Goal: Information Seeking & Learning: Learn about a topic

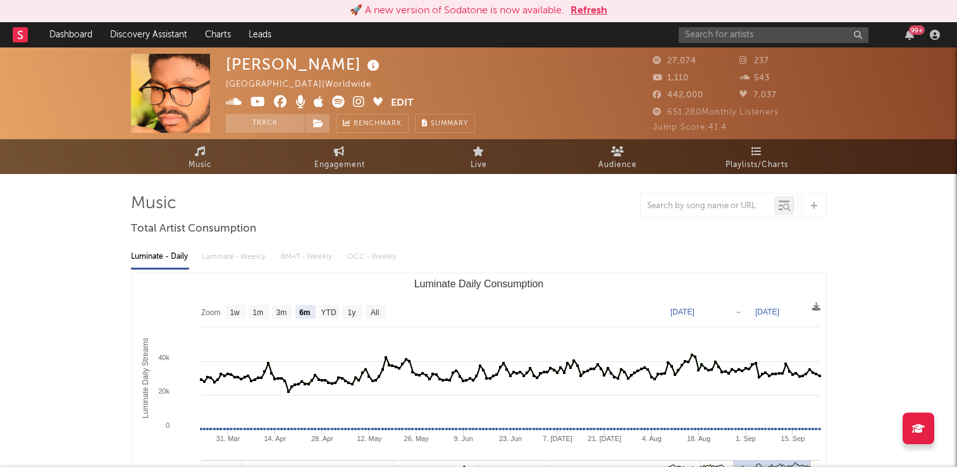
select select "6m"
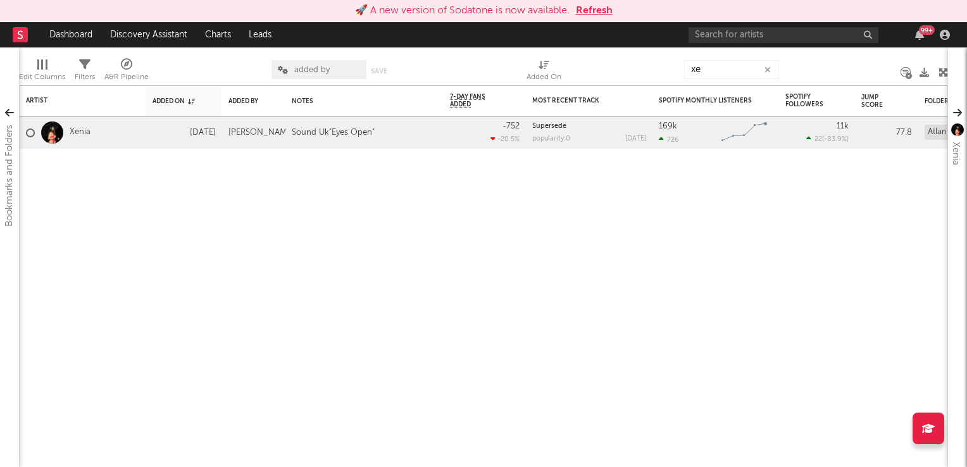
type input "x"
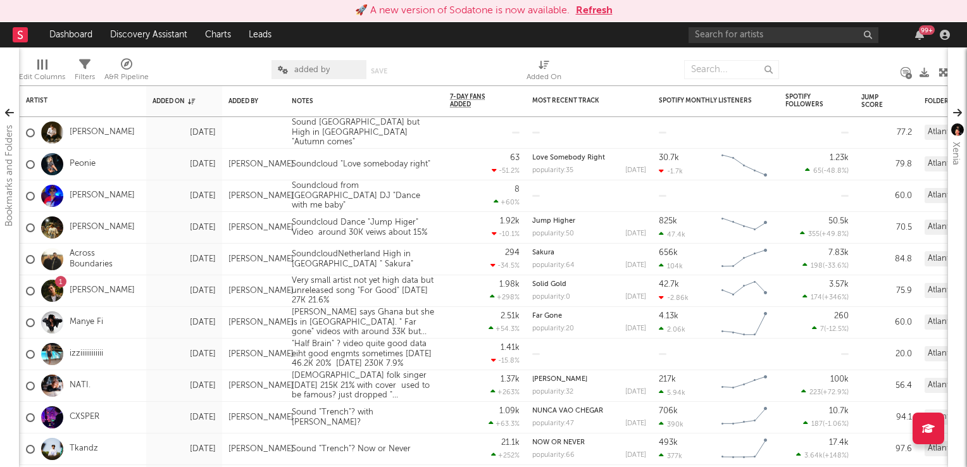
click at [594, 14] on button "Refresh" at bounding box center [594, 10] width 37 height 15
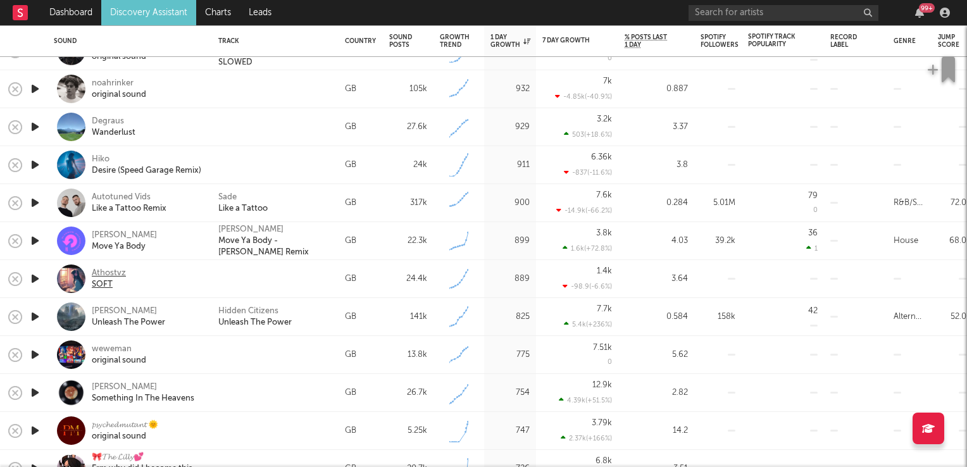
click at [99, 272] on div "Athostvz" at bounding box center [109, 273] width 34 height 11
click at [32, 240] on icon "button" at bounding box center [34, 241] width 13 height 16
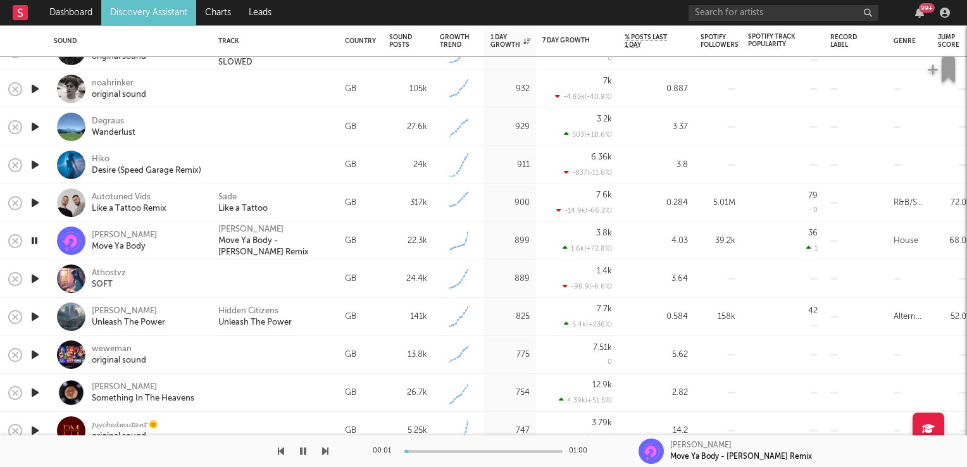
click at [32, 240] on icon "button" at bounding box center [34, 241] width 12 height 16
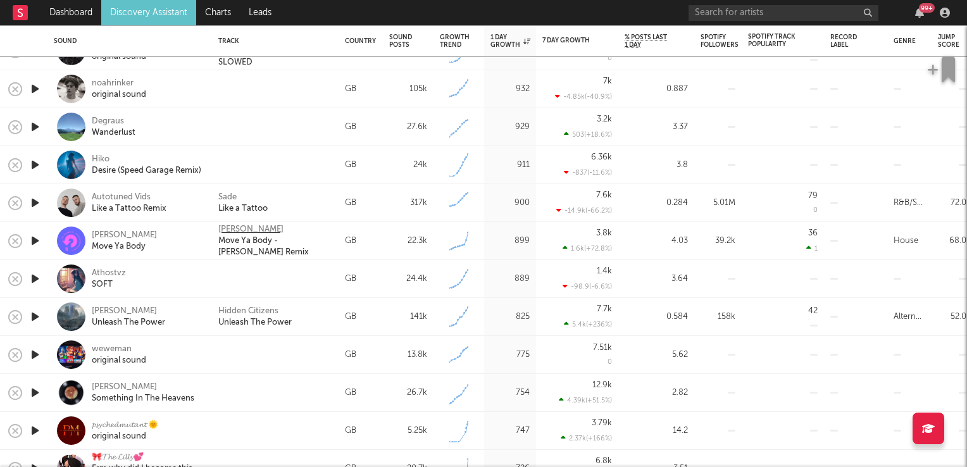
click at [234, 225] on div "Kevin McKay" at bounding box center [250, 229] width 65 height 11
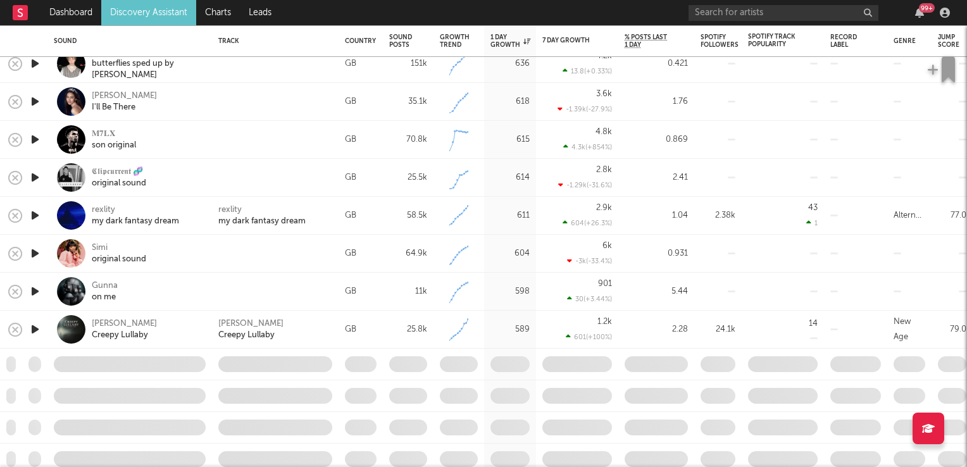
click at [37, 292] on icon "button" at bounding box center [34, 291] width 13 height 16
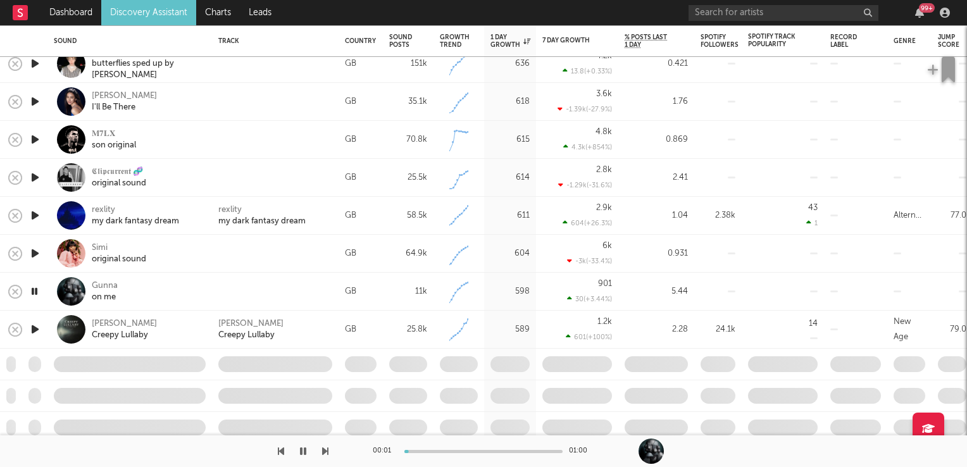
click at [37, 292] on icon "button" at bounding box center [34, 291] width 12 height 16
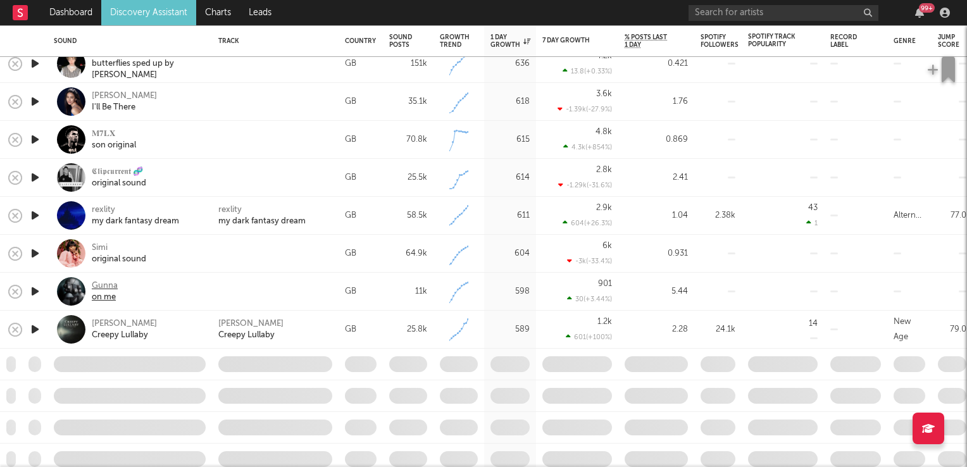
click at [104, 285] on div "Gunna" at bounding box center [105, 285] width 26 height 11
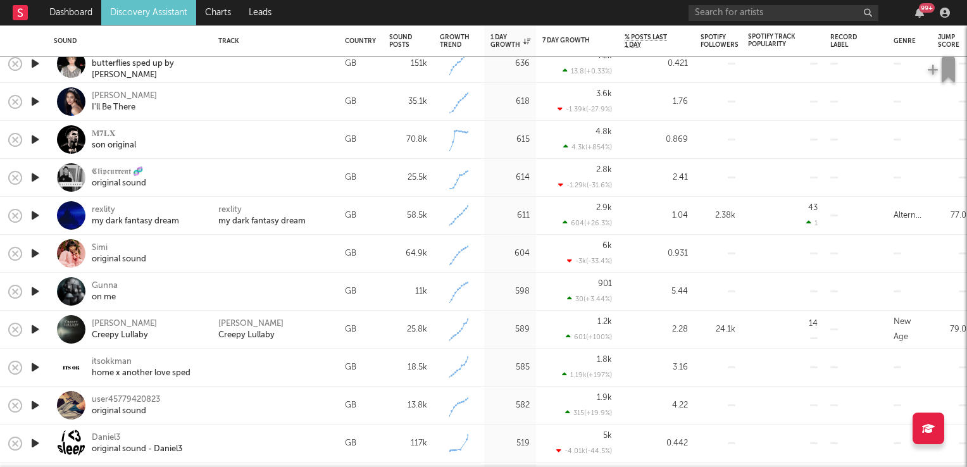
click at [33, 330] on icon "button" at bounding box center [34, 329] width 13 height 16
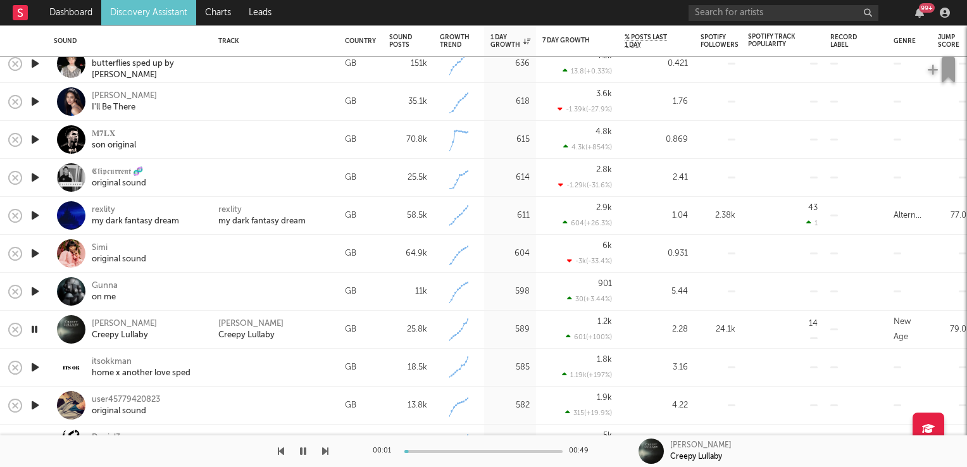
click at [33, 330] on icon "button" at bounding box center [34, 329] width 12 height 16
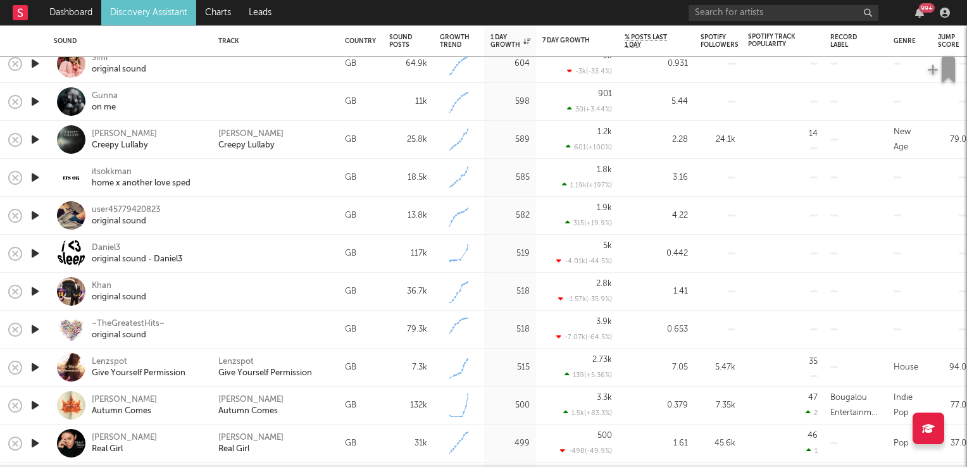
click at [36, 252] on icon "button" at bounding box center [34, 253] width 13 height 16
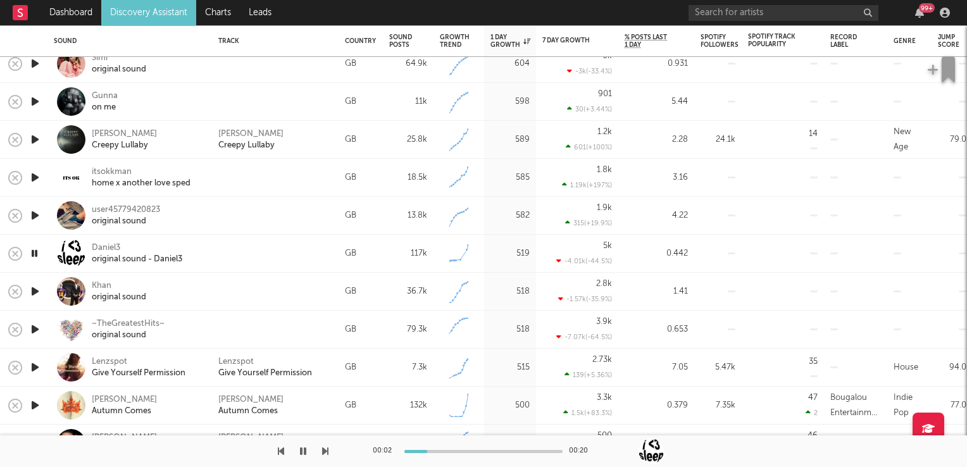
click at [36, 252] on icon "button" at bounding box center [34, 253] width 12 height 16
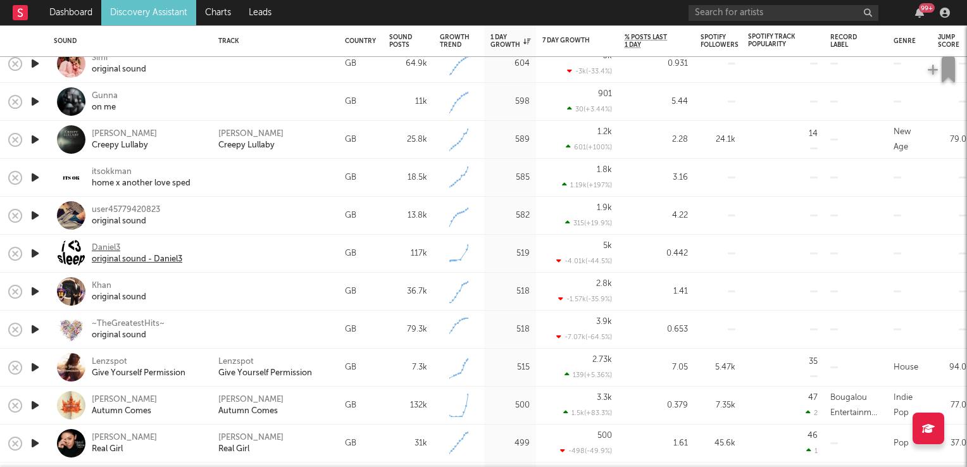
click at [109, 249] on div "Daniel3" at bounding box center [137, 247] width 90 height 11
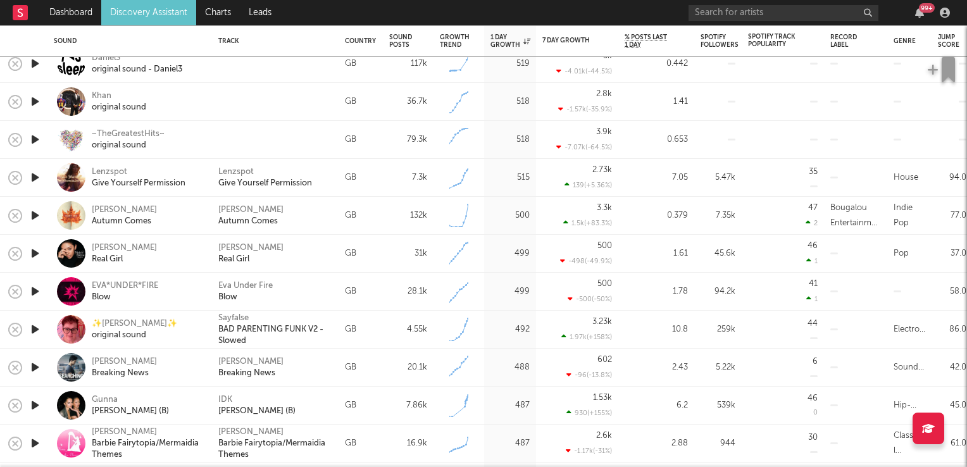
click at [33, 291] on icon "button" at bounding box center [34, 291] width 13 height 16
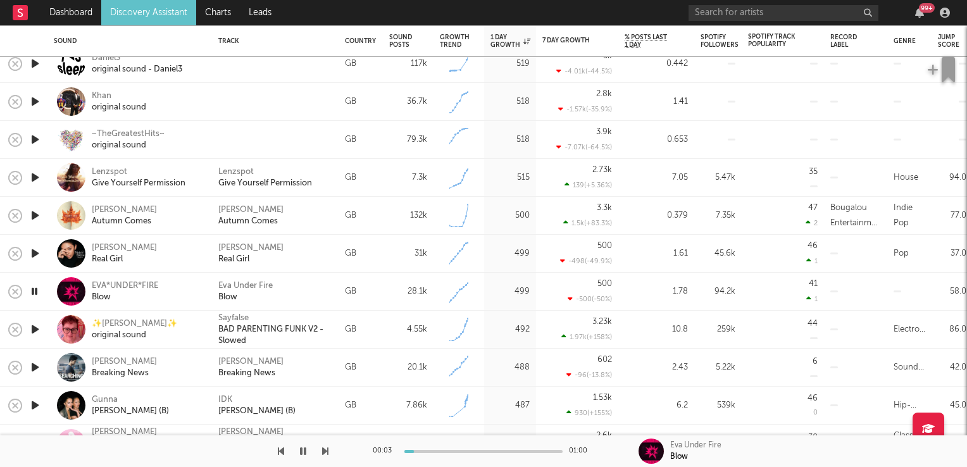
click at [33, 291] on icon "button" at bounding box center [34, 291] width 12 height 16
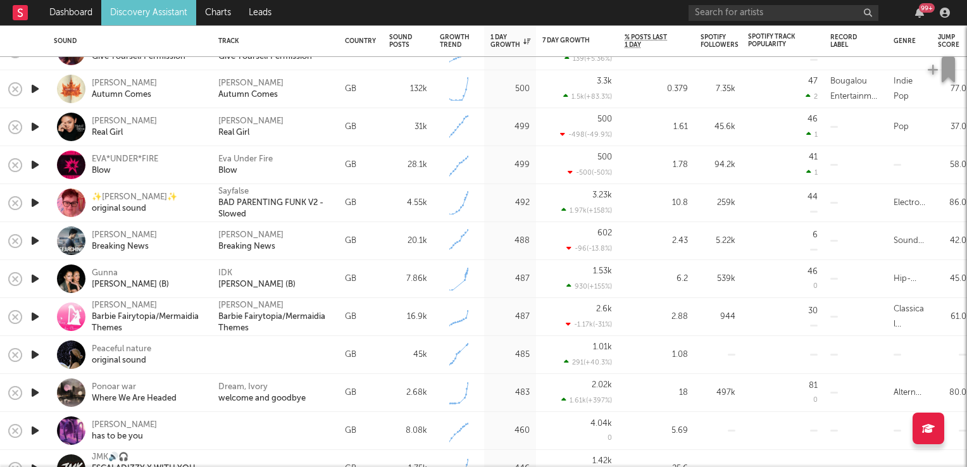
click at [32, 278] on icon "button" at bounding box center [34, 279] width 13 height 16
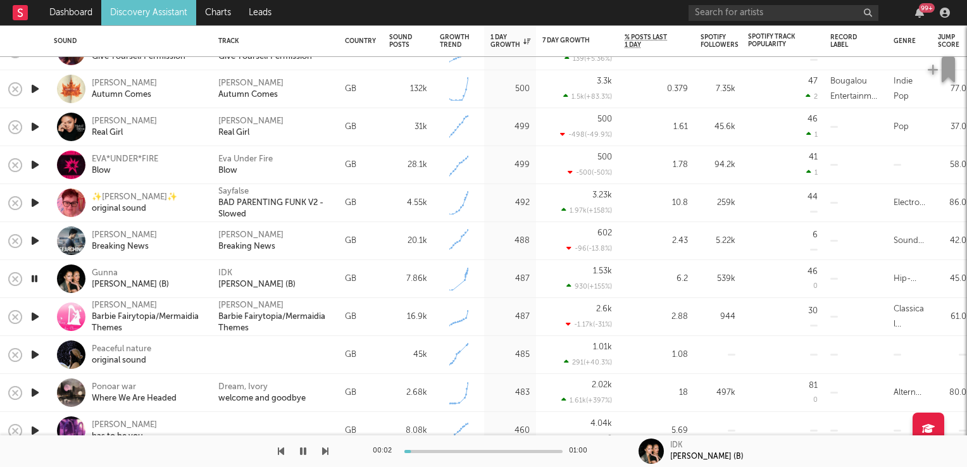
click at [32, 278] on icon "button" at bounding box center [34, 279] width 12 height 16
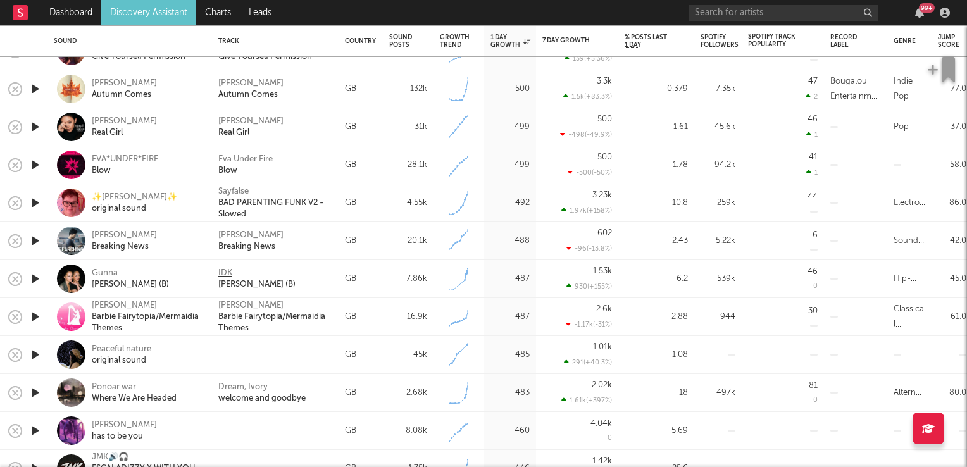
click at [226, 271] on div "IDK" at bounding box center [225, 273] width 14 height 11
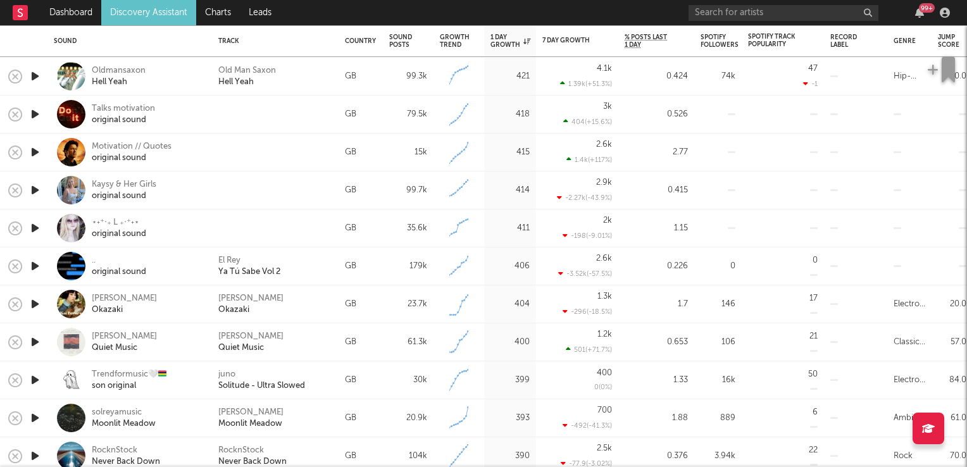
click at [35, 302] on icon "button" at bounding box center [34, 304] width 13 height 16
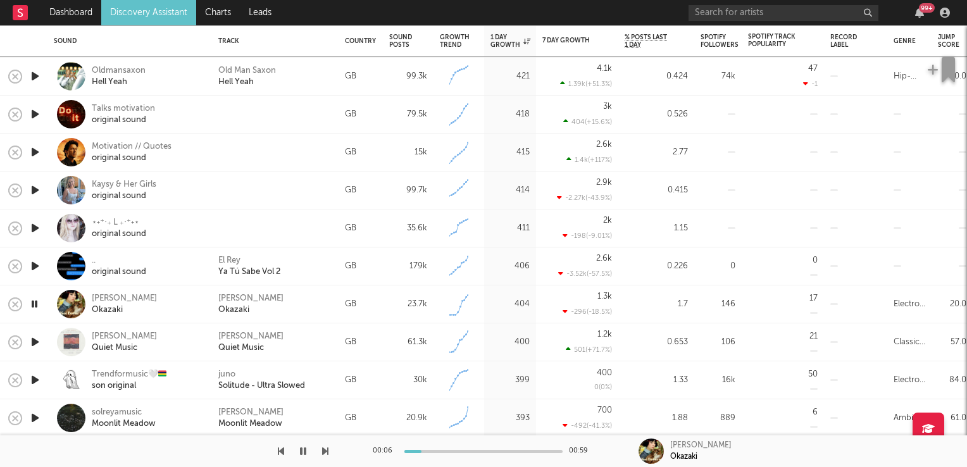
click at [35, 302] on icon "button" at bounding box center [34, 304] width 12 height 16
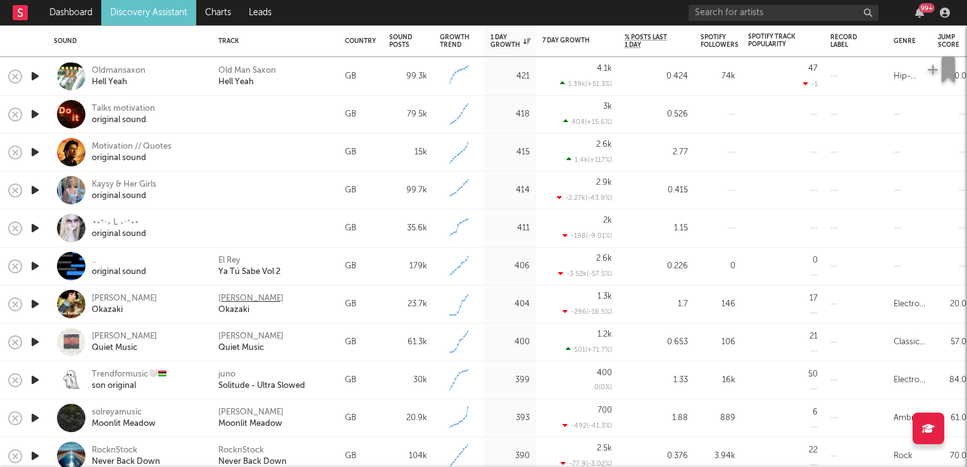
click at [239, 299] on div "Koi Botaru" at bounding box center [250, 298] width 65 height 11
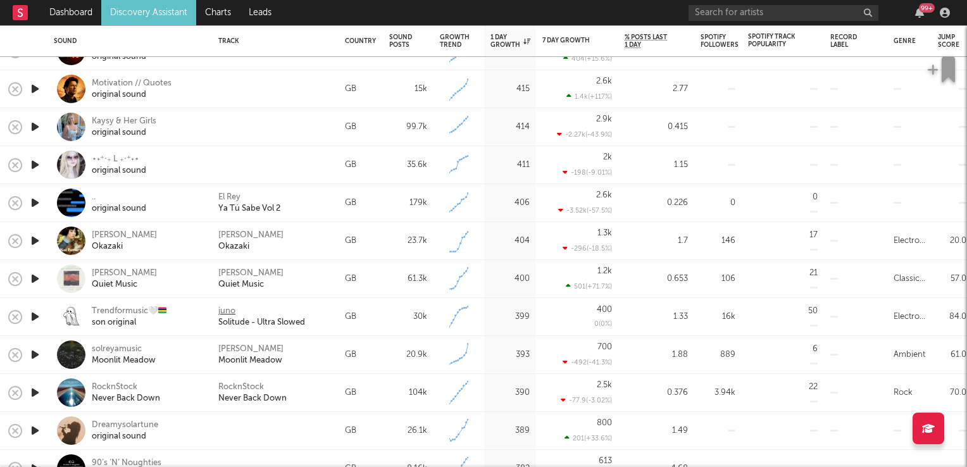
click at [228, 311] on div "juno" at bounding box center [226, 311] width 17 height 11
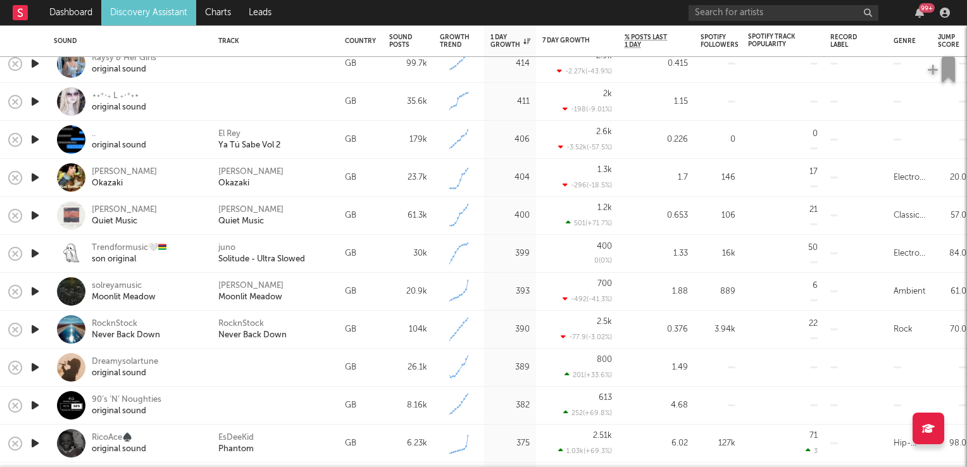
click at [39, 290] on icon "button" at bounding box center [34, 291] width 13 height 16
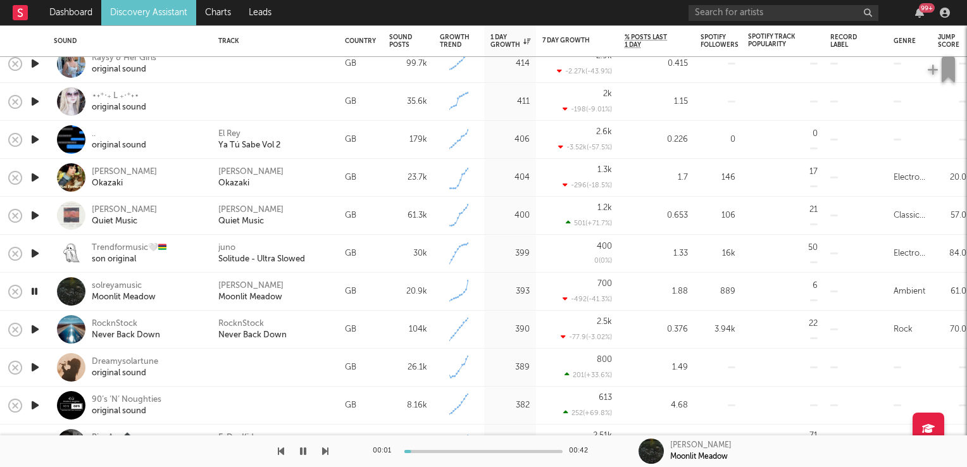
click at [39, 290] on icon "button" at bounding box center [34, 291] width 12 height 16
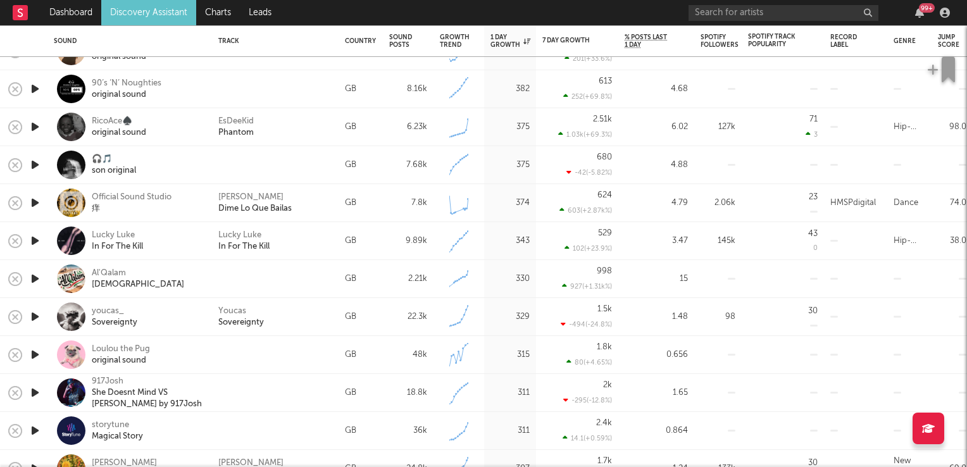
click at [34, 239] on icon "button" at bounding box center [34, 241] width 13 height 16
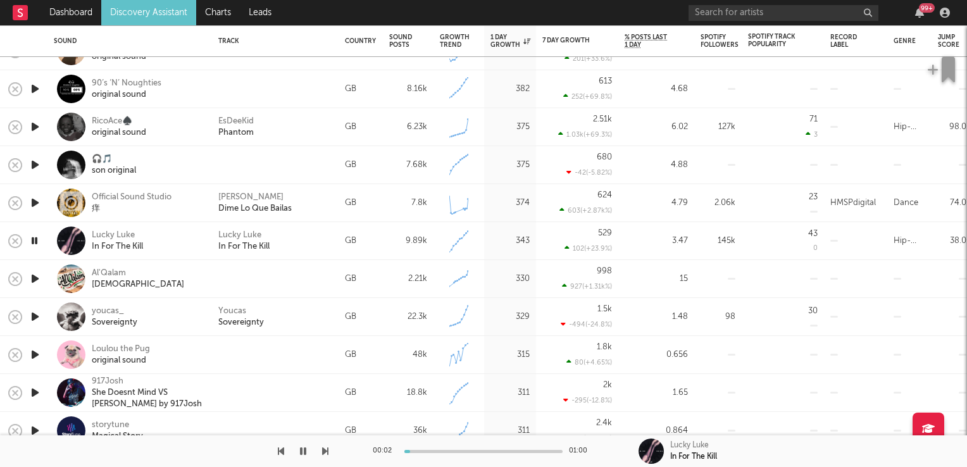
click at [34, 239] on icon "button" at bounding box center [34, 241] width 12 height 16
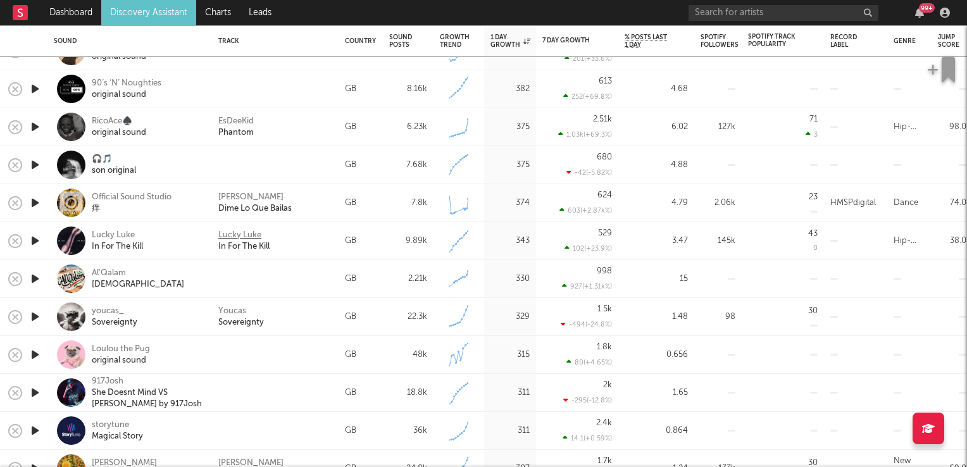
click at [233, 234] on div "Lucky Luke" at bounding box center [239, 235] width 43 height 11
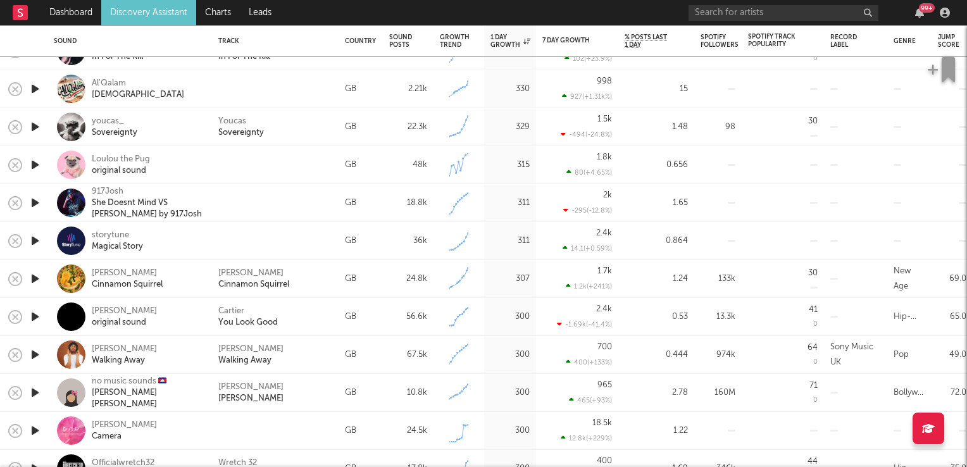
click at [35, 320] on icon "button" at bounding box center [34, 317] width 13 height 16
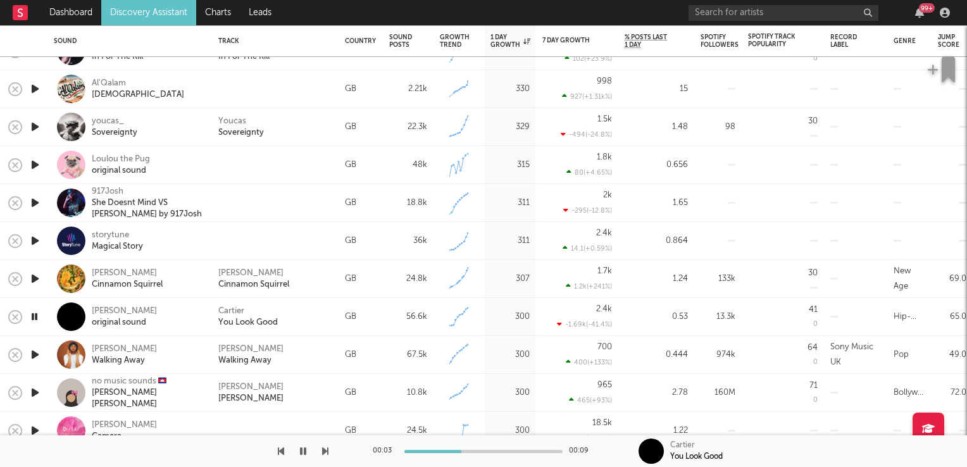
click at [35, 320] on icon "button" at bounding box center [34, 317] width 12 height 16
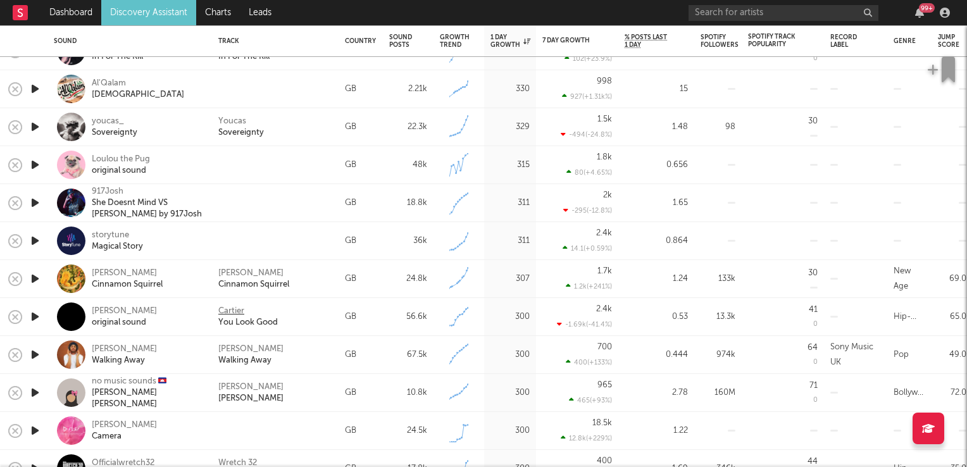
click at [227, 310] on div "Cartier" at bounding box center [231, 311] width 26 height 11
click at [152, 14] on link "Discovery Assistant" at bounding box center [148, 12] width 95 height 25
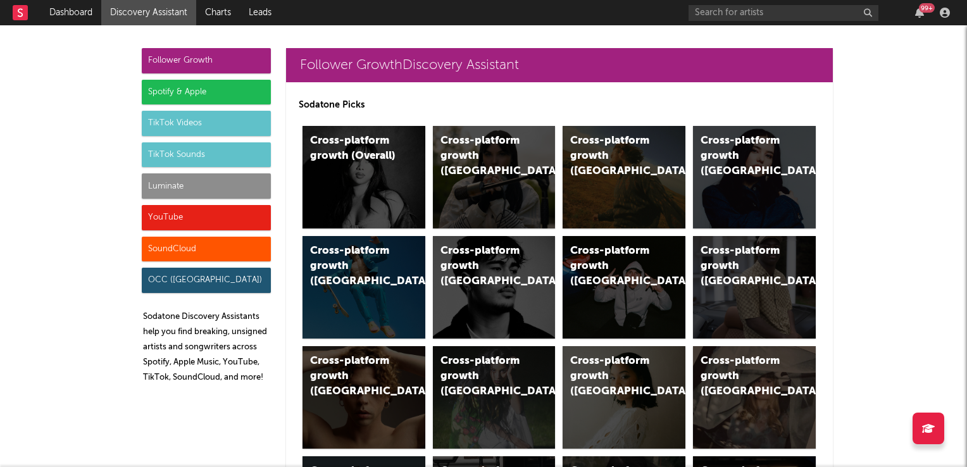
click at [197, 156] on div "TikTok Sounds" at bounding box center [206, 154] width 129 height 25
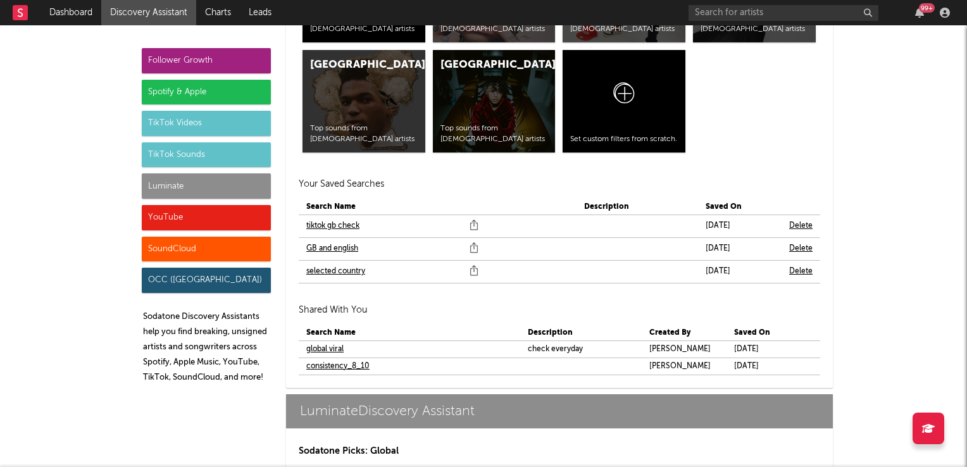
scroll to position [5683, 0]
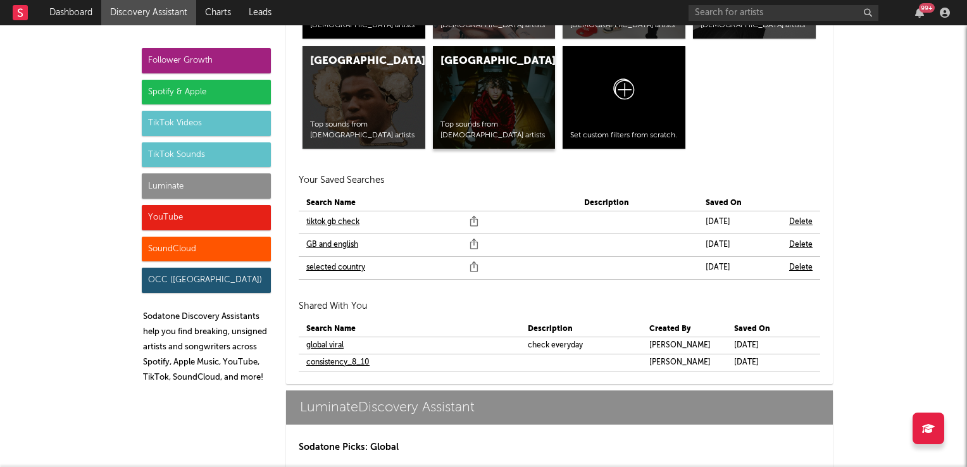
click at [474, 97] on div "United States Top sounds from American artists" at bounding box center [494, 97] width 123 height 102
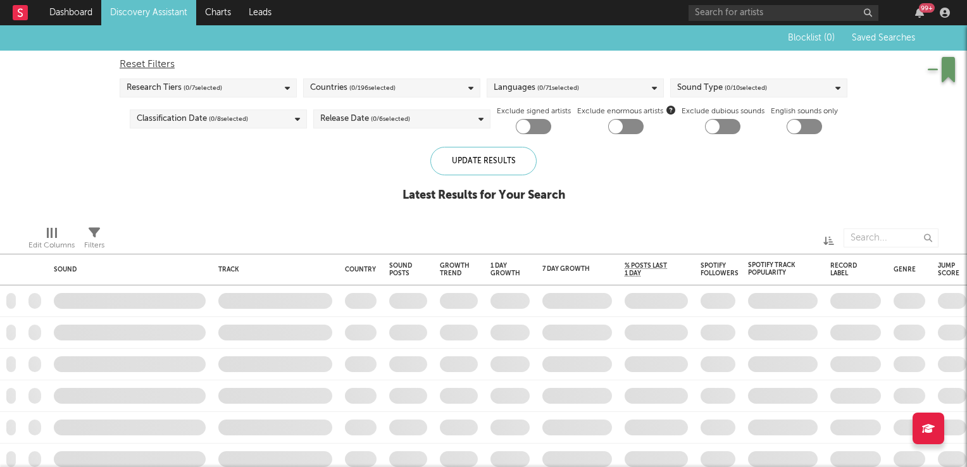
checkbox input "true"
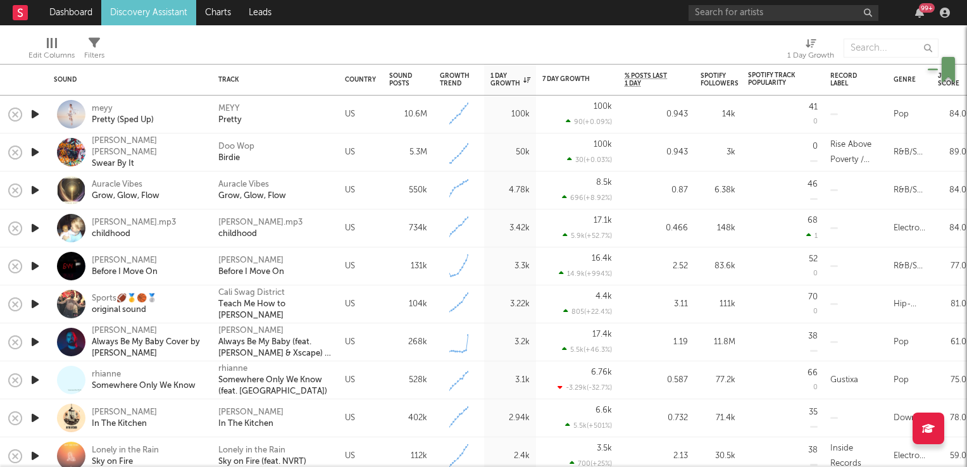
click at [34, 305] on icon "button" at bounding box center [34, 304] width 13 height 16
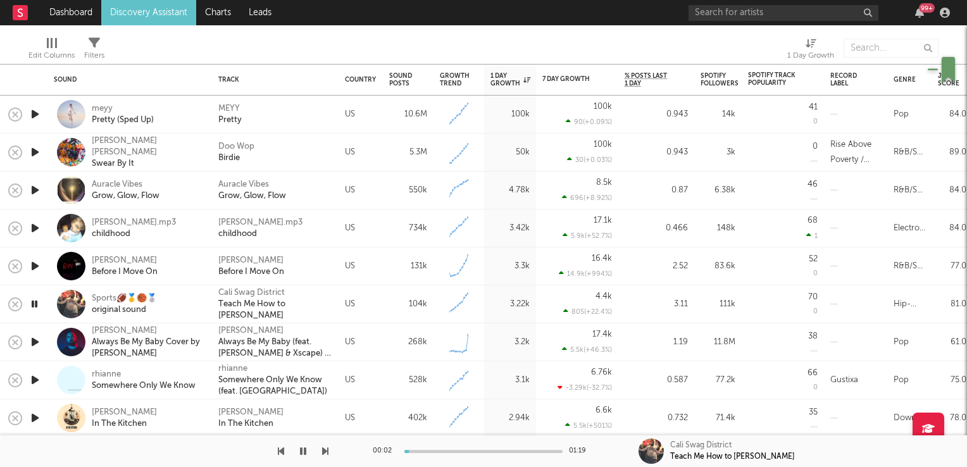
click at [34, 305] on icon "button" at bounding box center [34, 304] width 12 height 16
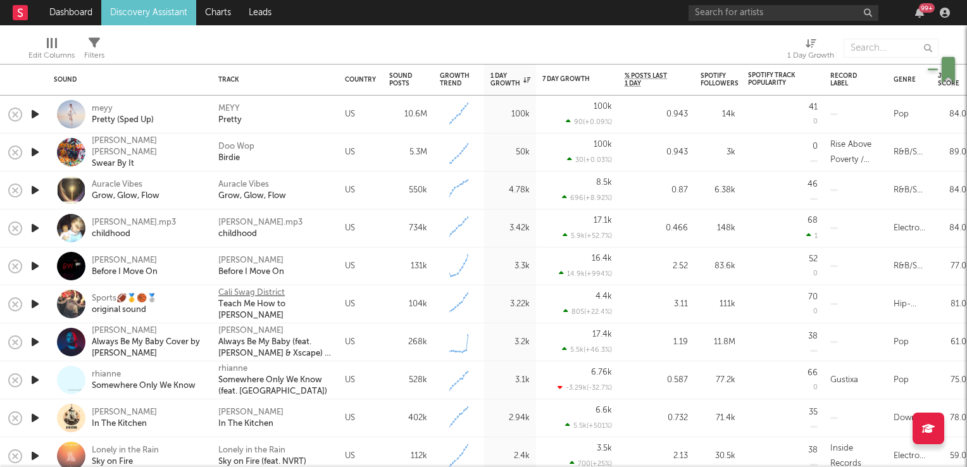
click at [240, 295] on div "Cali Swag District" at bounding box center [251, 292] width 66 height 11
click at [33, 342] on icon "button" at bounding box center [34, 342] width 13 height 16
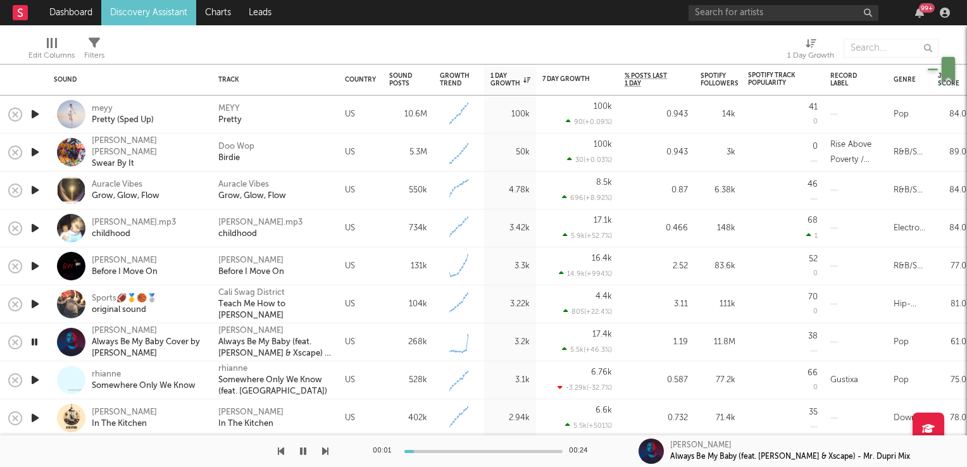
click at [33, 342] on icon "button" at bounding box center [34, 342] width 12 height 16
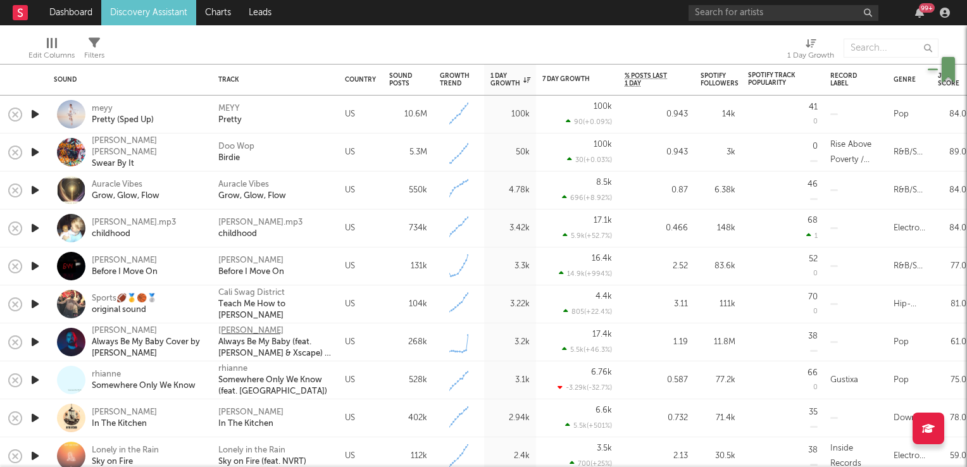
click at [242, 330] on div "Brent Morgan" at bounding box center [250, 330] width 65 height 11
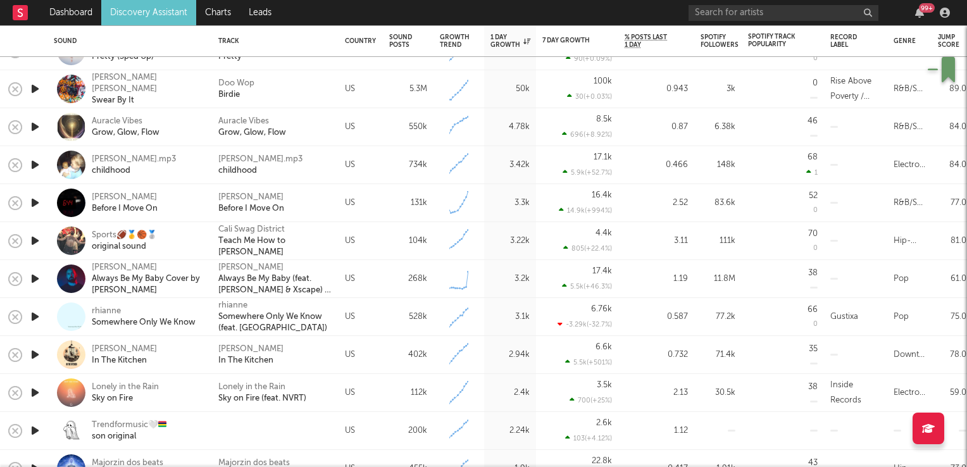
click at [33, 353] on icon "button" at bounding box center [34, 355] width 13 height 16
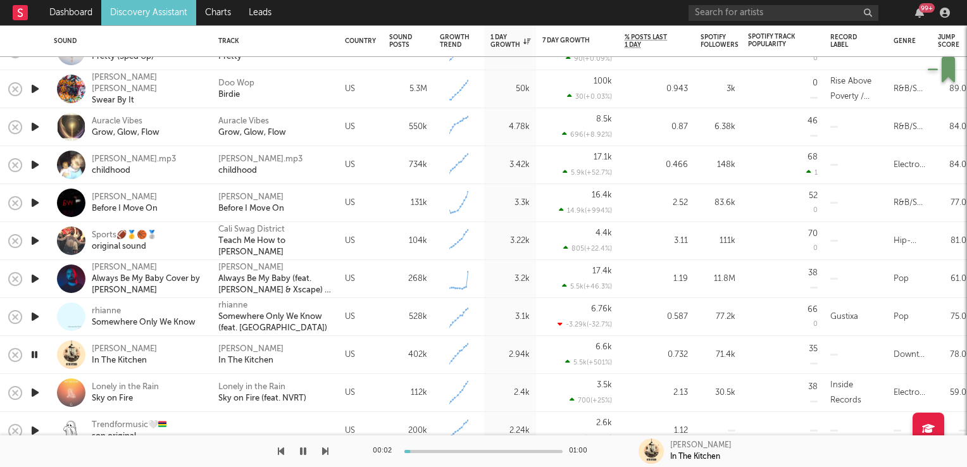
click at [33, 353] on icon "button" at bounding box center [34, 355] width 12 height 16
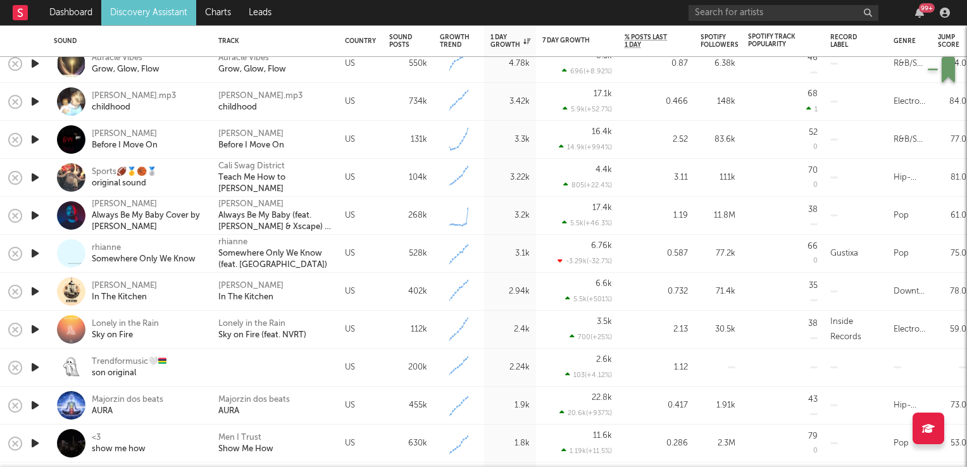
click at [35, 331] on icon "button" at bounding box center [34, 329] width 13 height 16
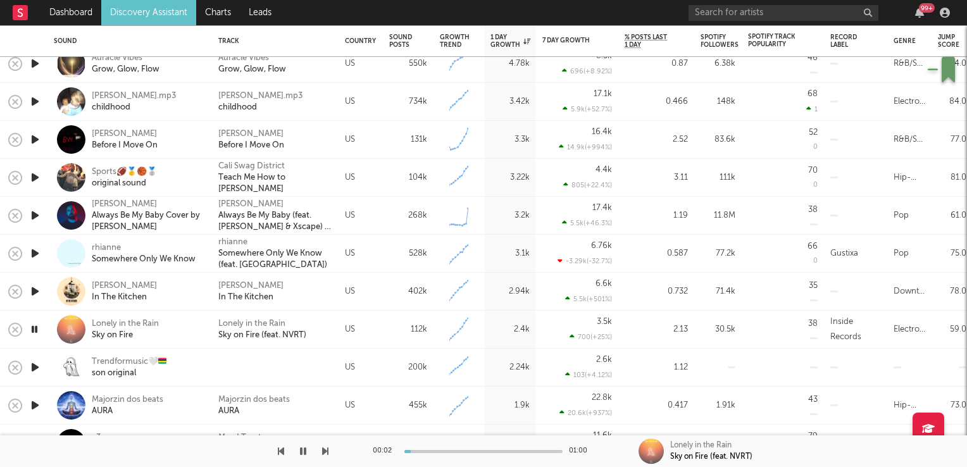
click at [35, 331] on icon "button" at bounding box center [34, 329] width 12 height 16
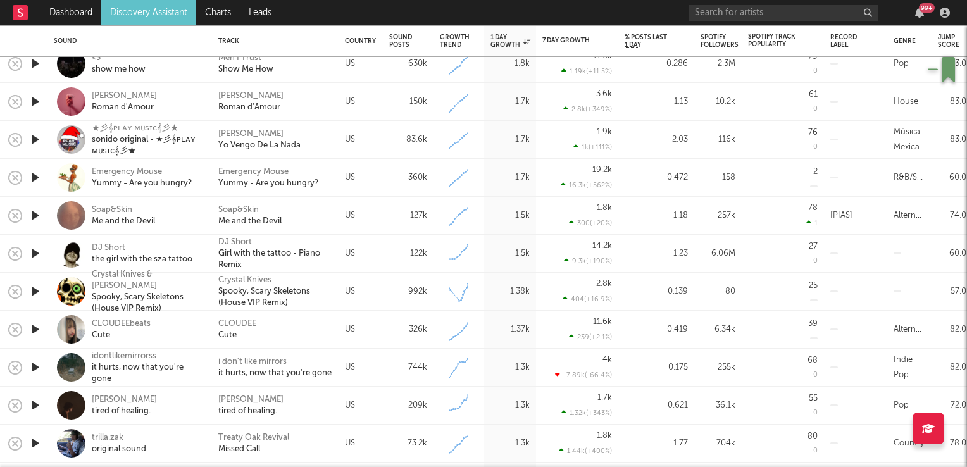
click at [35, 218] on icon "button" at bounding box center [34, 215] width 13 height 16
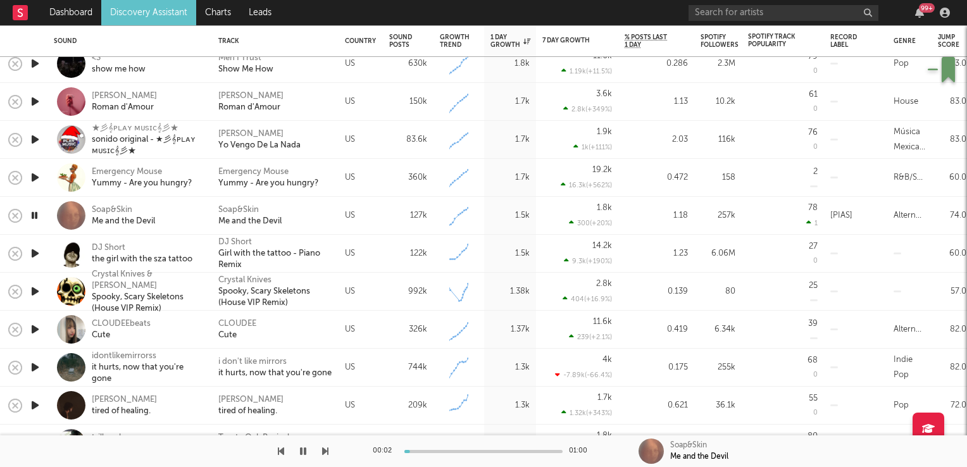
click at [35, 218] on icon "button" at bounding box center [34, 215] width 12 height 16
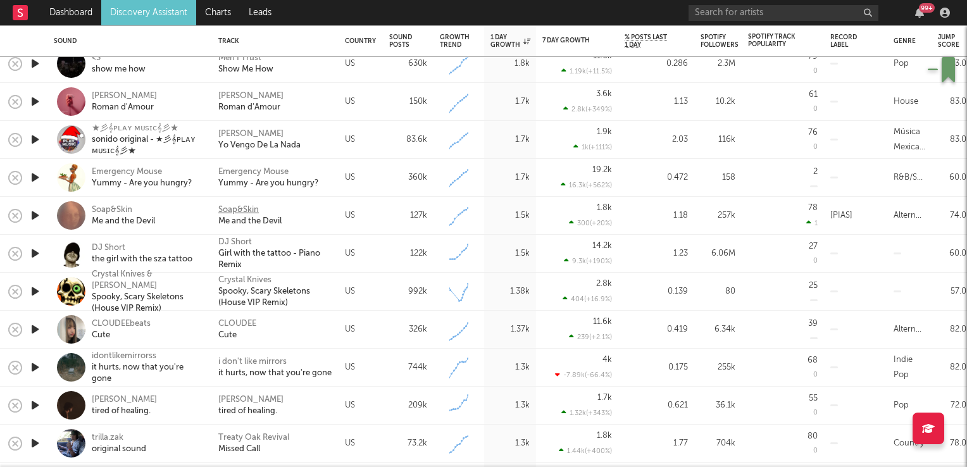
click at [233, 209] on div "Soap&Skin" at bounding box center [238, 209] width 40 height 11
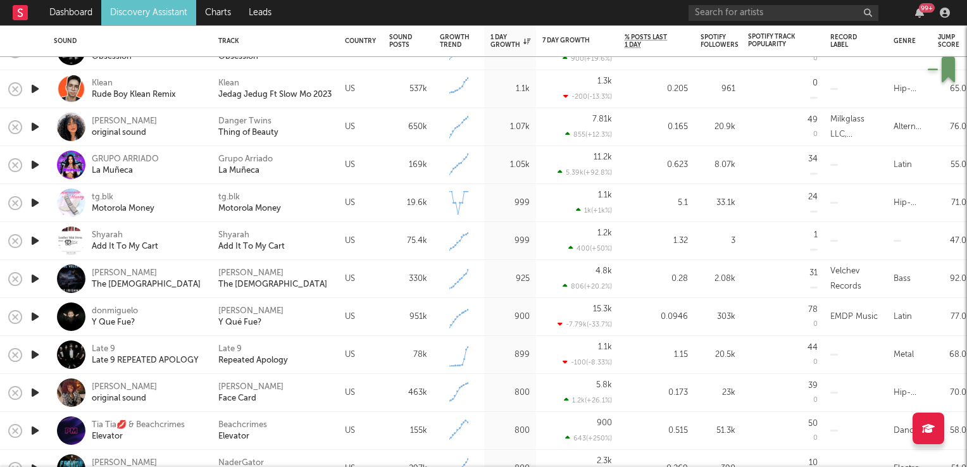
click at [34, 353] on icon "button" at bounding box center [34, 355] width 13 height 16
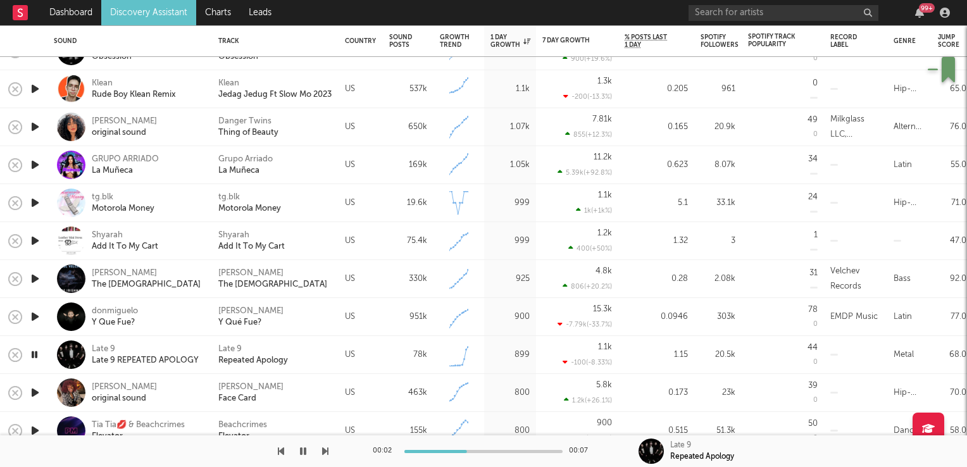
click at [34, 353] on icon "button" at bounding box center [34, 355] width 12 height 16
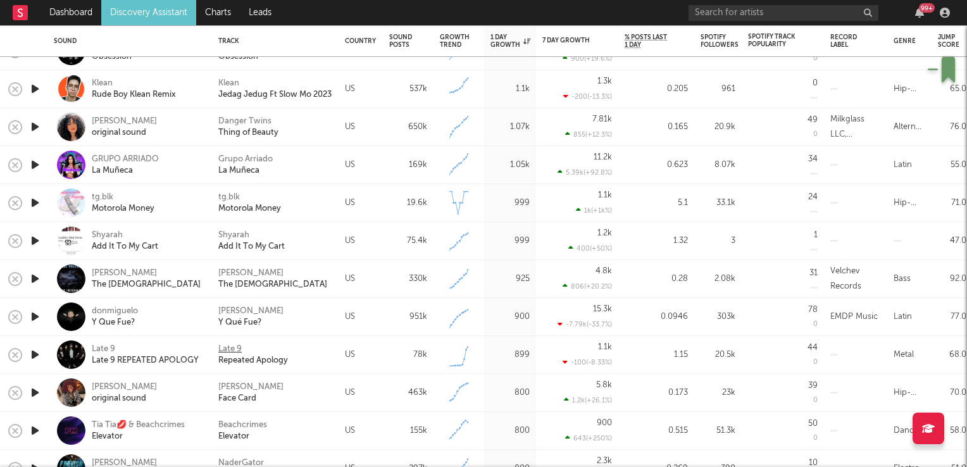
click at [228, 349] on div "Late 9" at bounding box center [229, 349] width 23 height 11
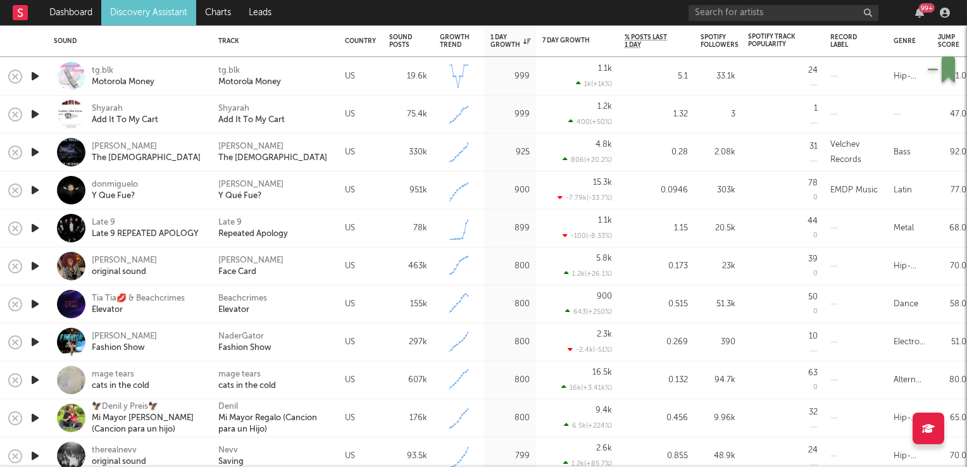
click at [38, 304] on icon "button" at bounding box center [34, 304] width 13 height 16
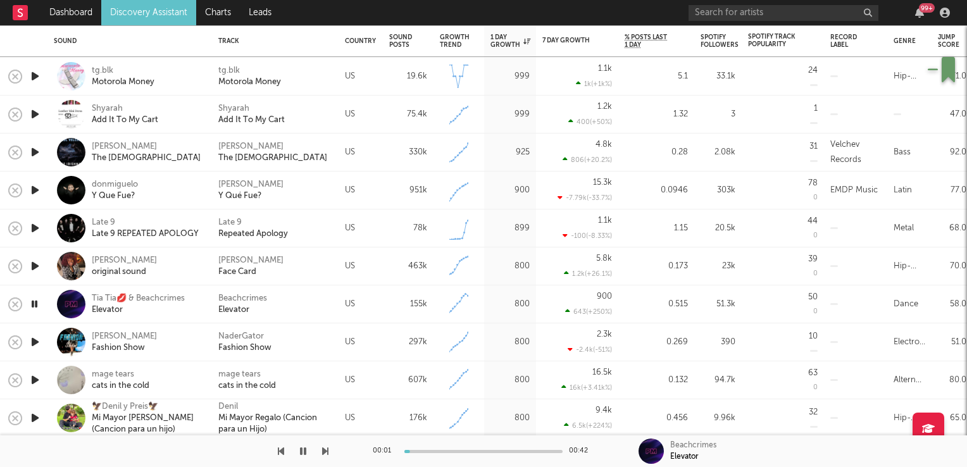
click at [38, 304] on icon "button" at bounding box center [34, 304] width 12 height 16
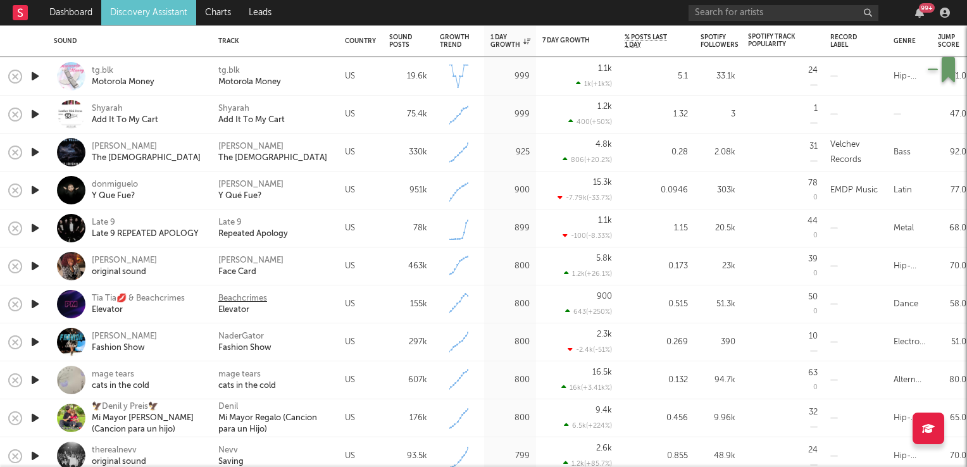
click at [235, 295] on div "Beachcrimes" at bounding box center [242, 298] width 49 height 11
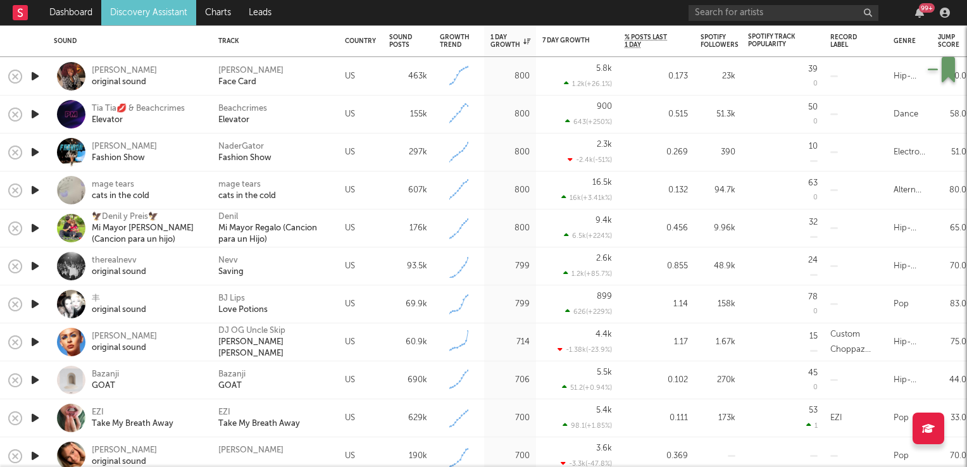
click at [34, 266] on icon "button" at bounding box center [34, 266] width 13 height 16
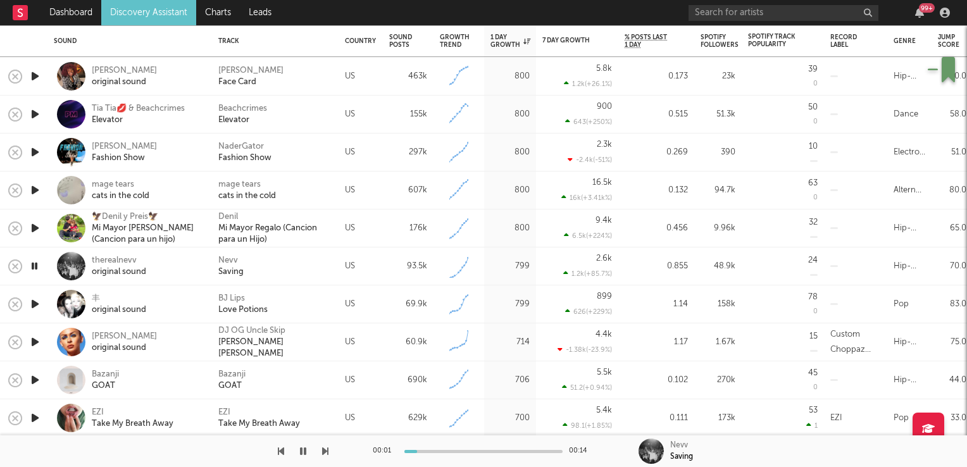
click at [34, 266] on icon "button" at bounding box center [34, 266] width 12 height 16
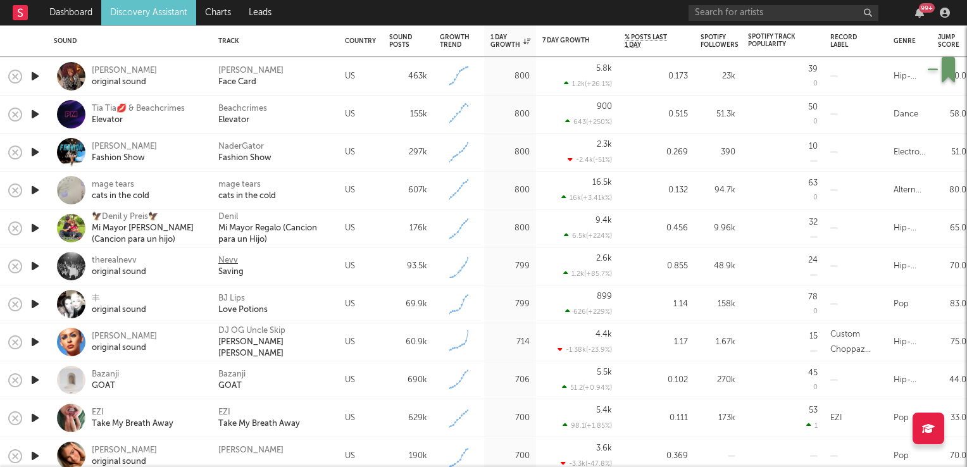
click at [226, 259] on div "Nevv" at bounding box center [228, 260] width 20 height 11
click at [36, 344] on icon "button" at bounding box center [34, 342] width 13 height 16
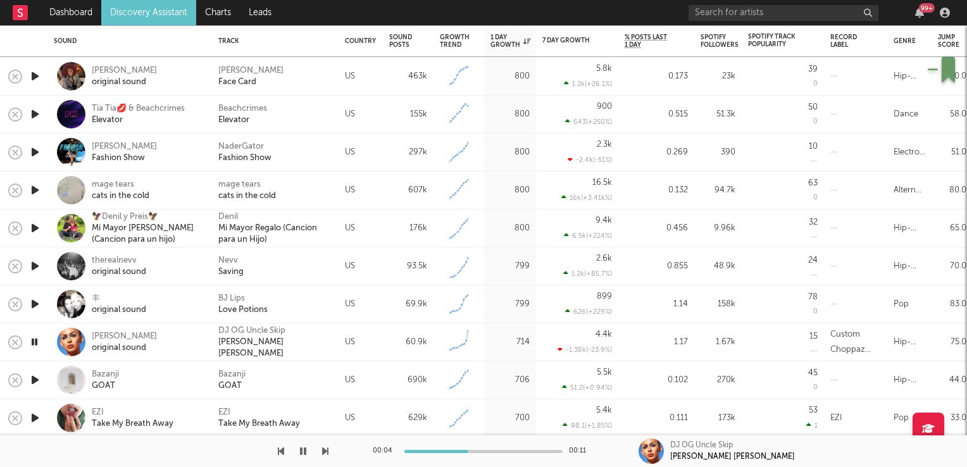
click at [36, 344] on icon "button" at bounding box center [34, 342] width 12 height 16
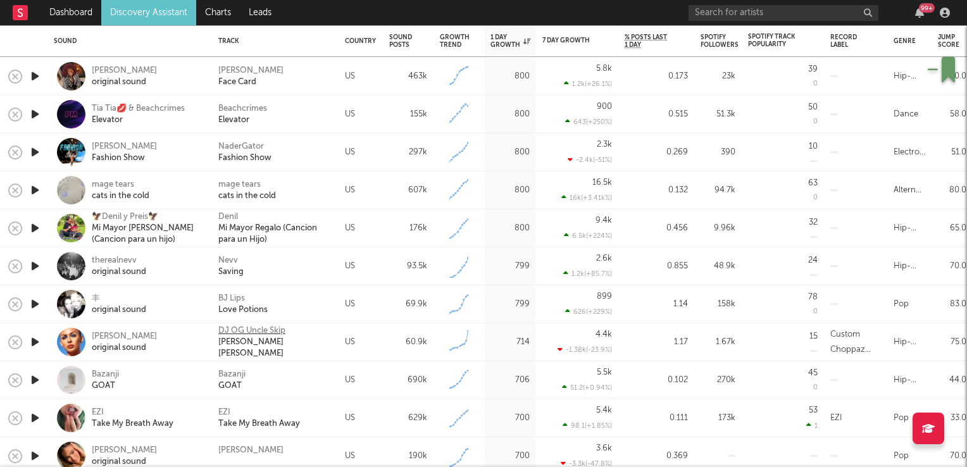
click at [247, 333] on div "DJ OG Uncle Skip" at bounding box center [251, 330] width 67 height 11
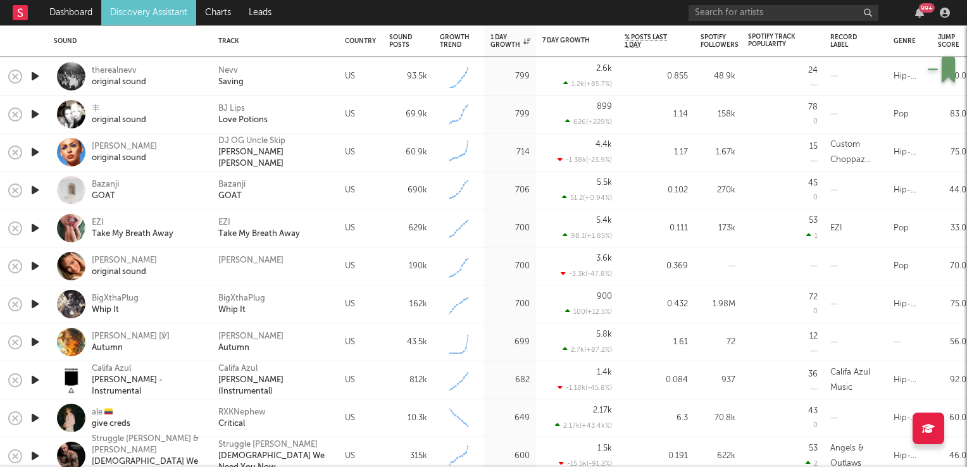
click at [35, 307] on icon "button" at bounding box center [34, 304] width 13 height 16
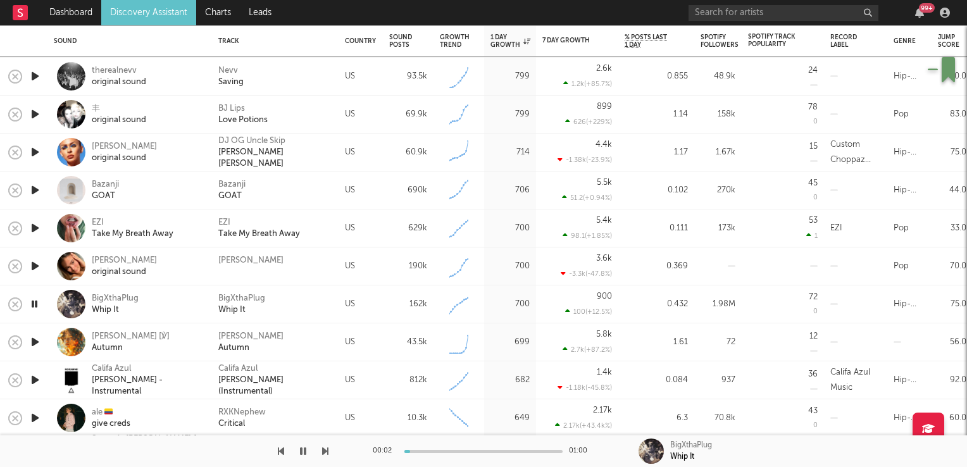
click at [35, 307] on icon "button" at bounding box center [34, 304] width 12 height 16
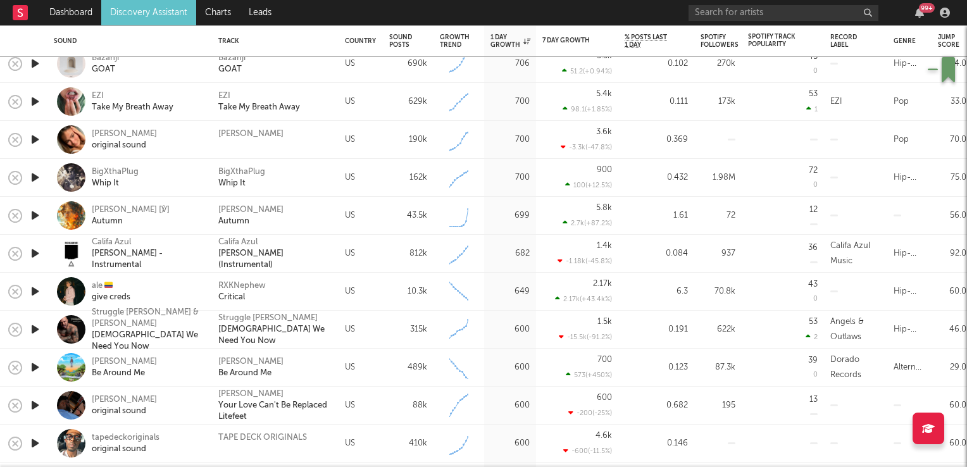
click at [37, 293] on icon "button" at bounding box center [34, 291] width 13 height 16
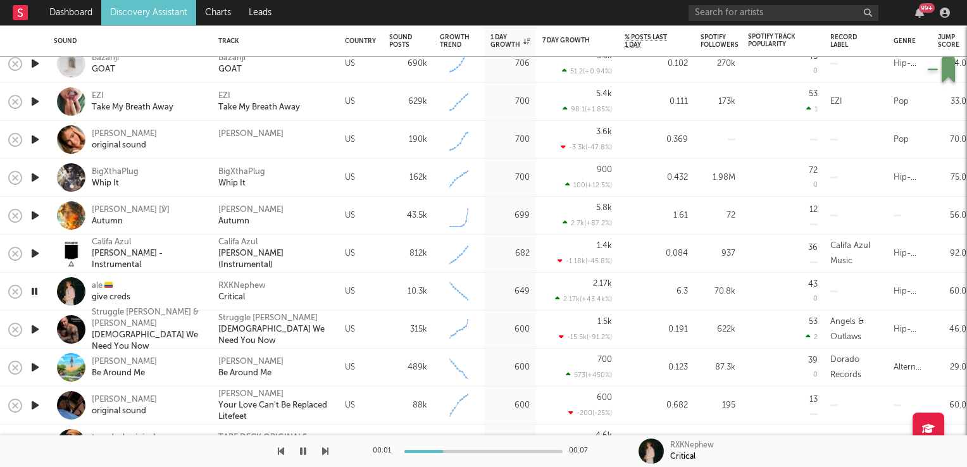
click at [37, 293] on icon "button" at bounding box center [34, 291] width 12 height 16
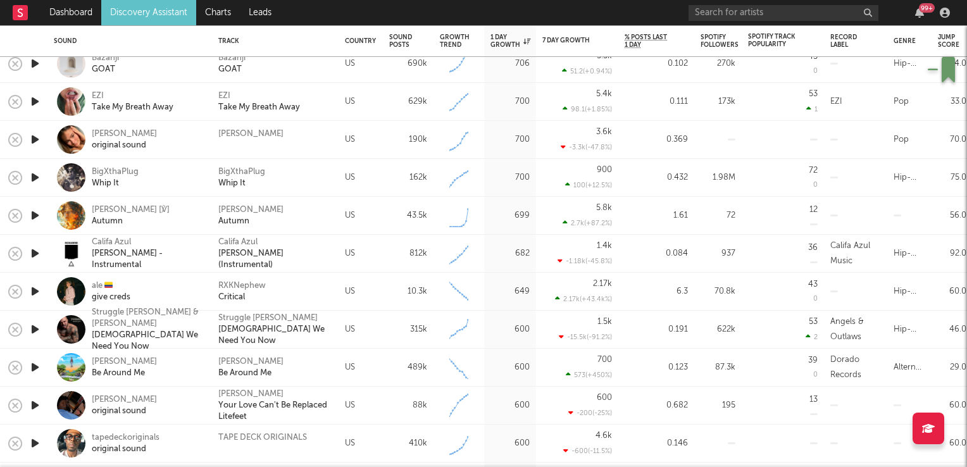
click at [33, 333] on icon "button" at bounding box center [34, 329] width 13 height 16
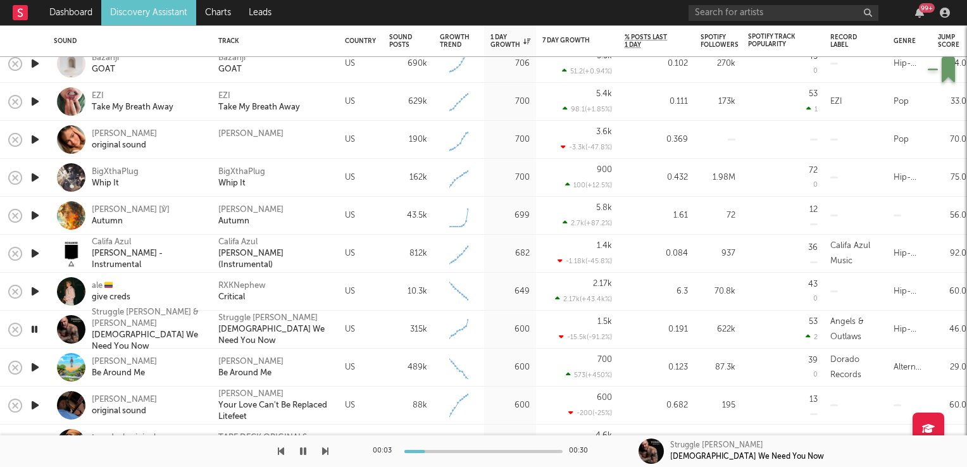
click at [33, 333] on icon "button" at bounding box center [34, 329] width 12 height 16
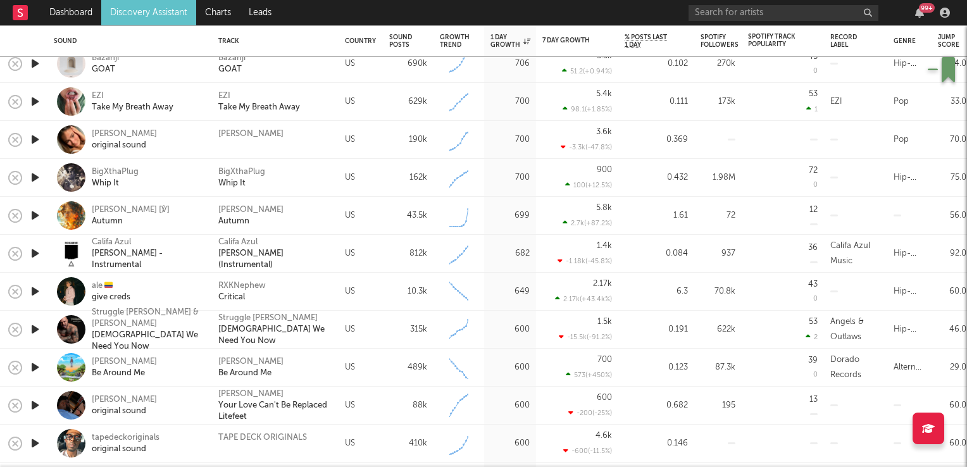
click at [32, 369] on icon "button" at bounding box center [34, 367] width 13 height 16
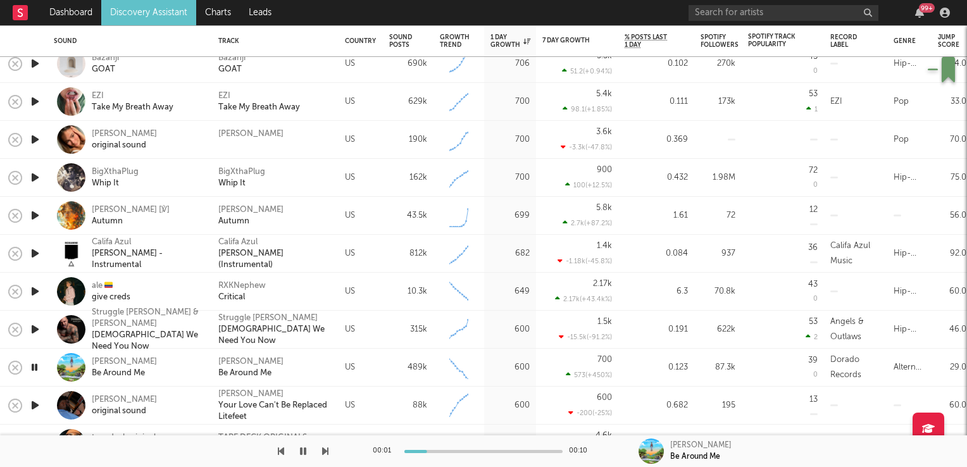
click at [32, 369] on icon "button" at bounding box center [34, 367] width 12 height 16
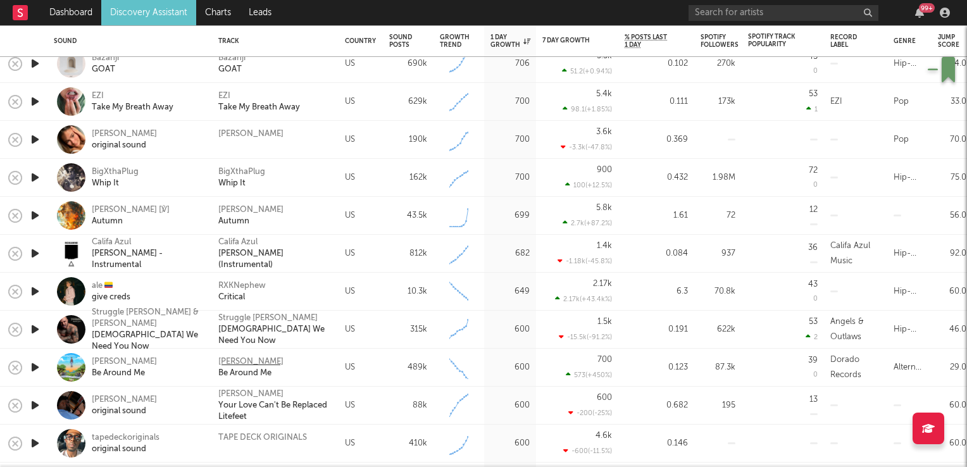
click at [247, 364] on div "Will Joseph Cook" at bounding box center [250, 361] width 65 height 11
click at [104, 366] on div "Will Joseph Cook" at bounding box center [124, 361] width 65 height 11
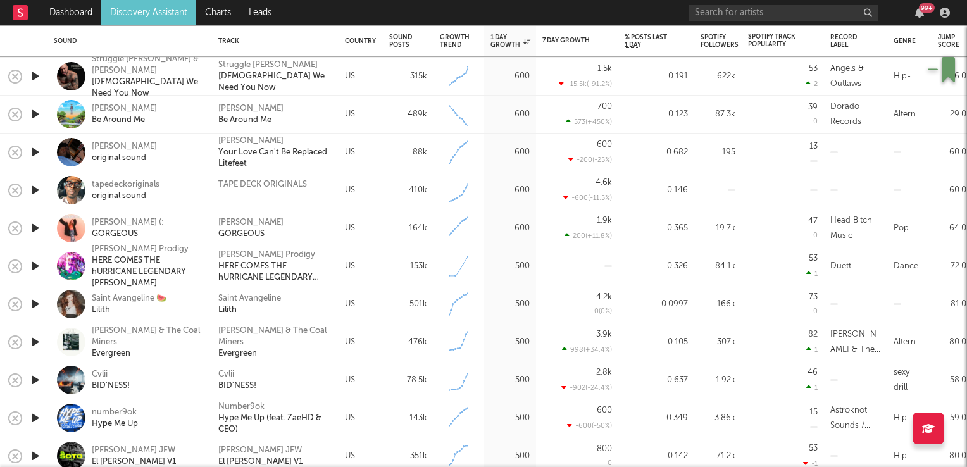
click at [34, 229] on icon "button" at bounding box center [34, 228] width 13 height 16
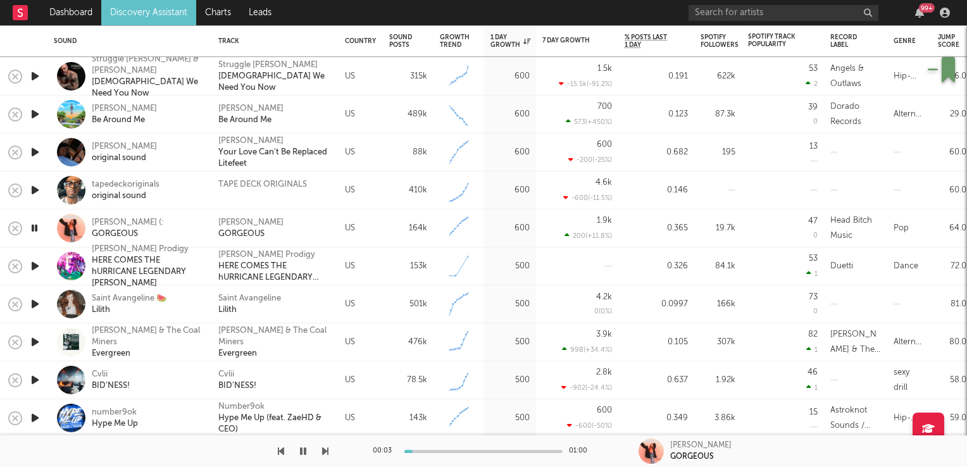
click at [34, 229] on icon "button" at bounding box center [34, 228] width 12 height 16
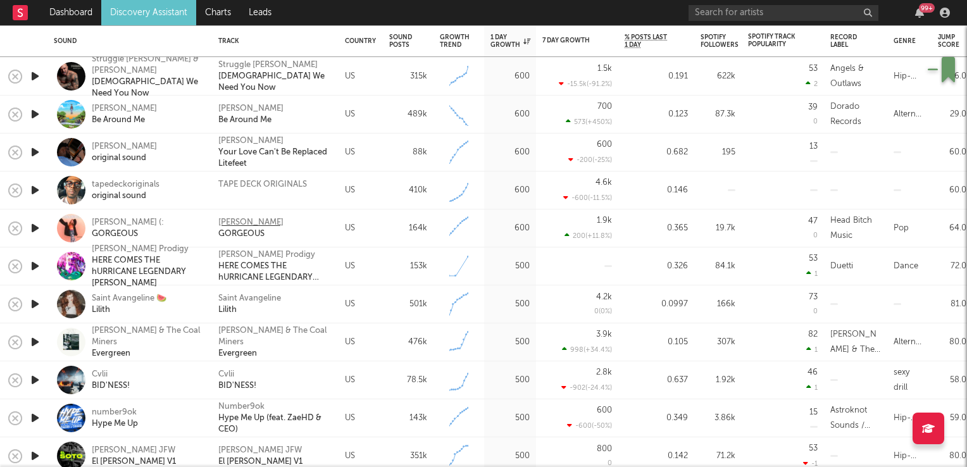
click at [233, 221] on div "Olivia Knox" at bounding box center [250, 222] width 65 height 11
click at [34, 343] on icon "button" at bounding box center [34, 342] width 13 height 16
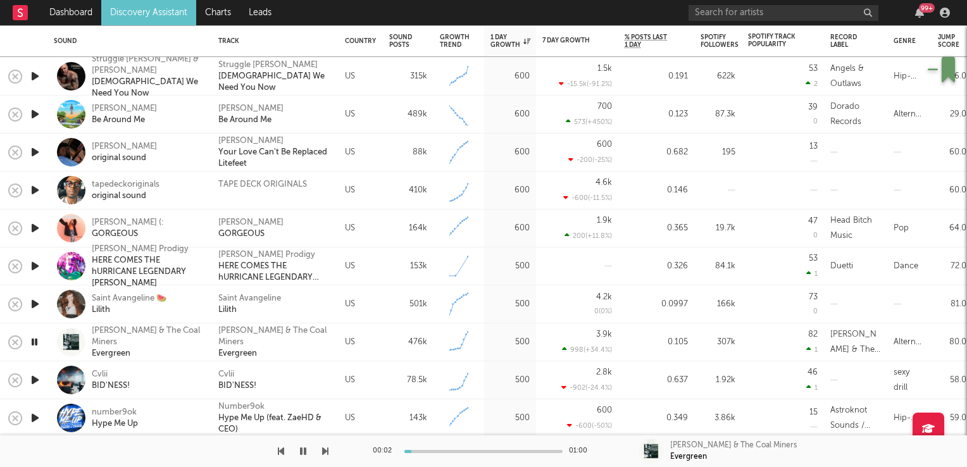
click at [34, 342] on icon "button" at bounding box center [34, 342] width 12 height 16
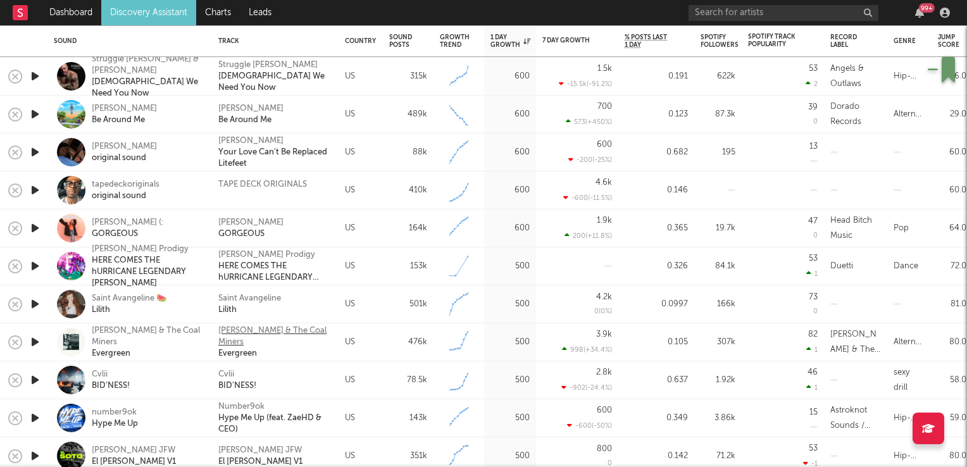
click at [235, 333] on div "Richy Mitch & The Coal Miners" at bounding box center [275, 336] width 114 height 23
click at [31, 304] on icon "button" at bounding box center [34, 304] width 13 height 16
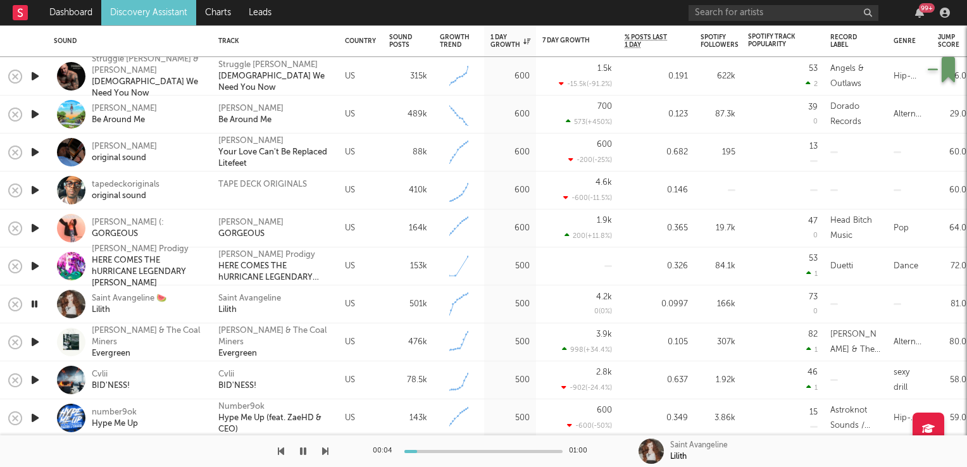
click at [31, 304] on icon "button" at bounding box center [34, 304] width 12 height 16
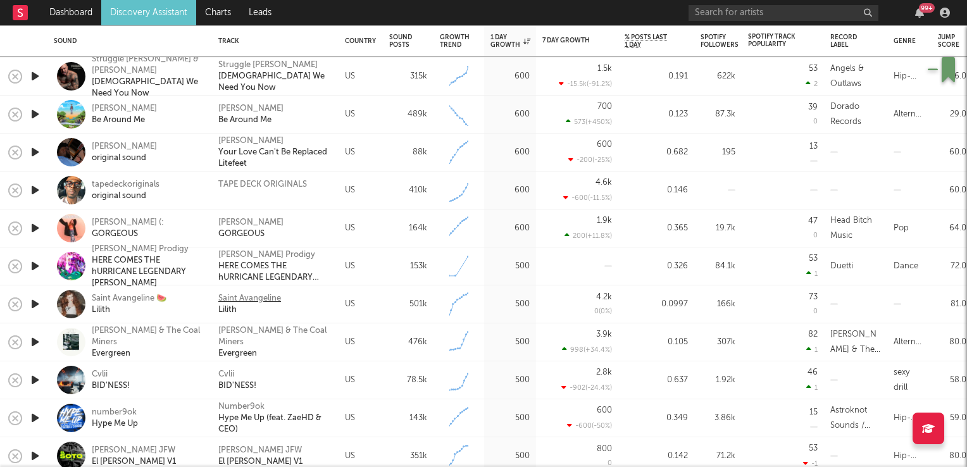
click at [236, 297] on div "Saint Avangeline" at bounding box center [249, 298] width 63 height 11
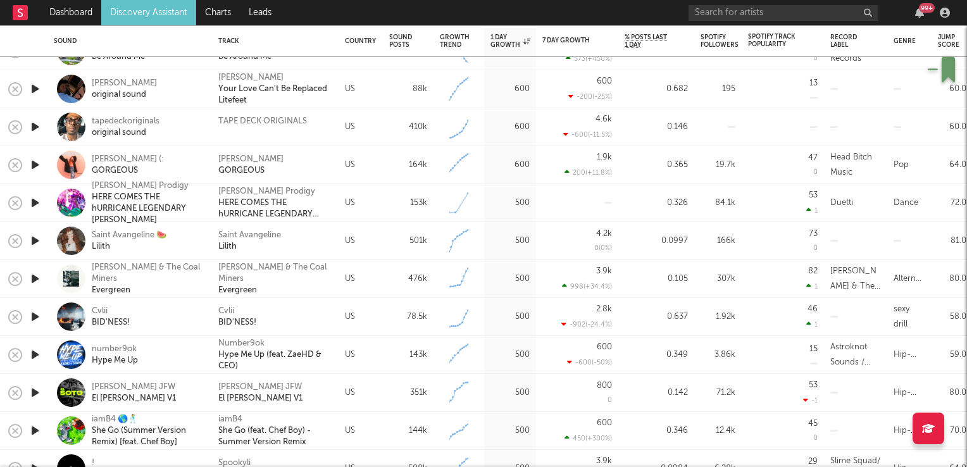
click at [34, 313] on icon "button" at bounding box center [34, 317] width 13 height 16
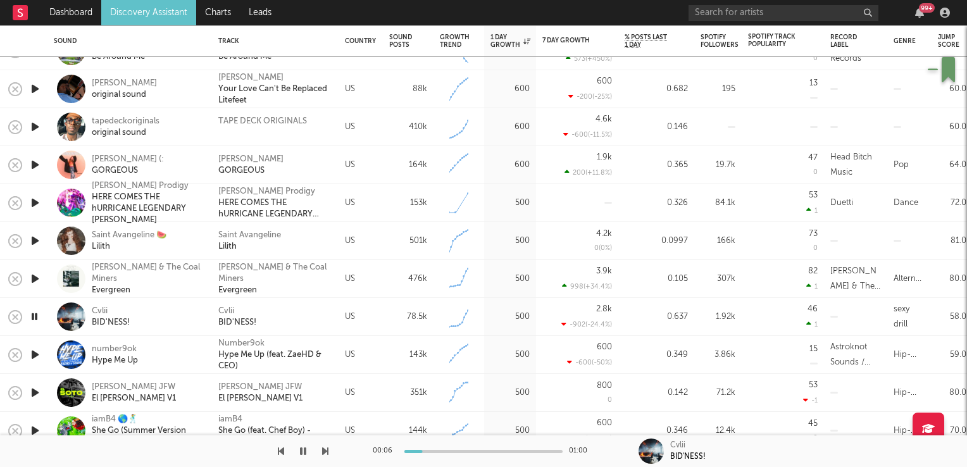
click at [34, 313] on icon "button" at bounding box center [34, 317] width 12 height 16
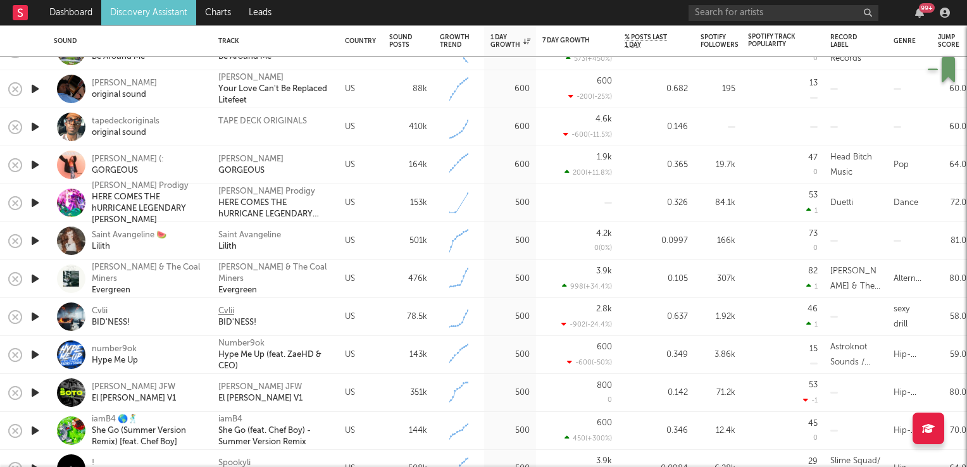
click at [228, 311] on div "Cvlii" at bounding box center [226, 311] width 16 height 11
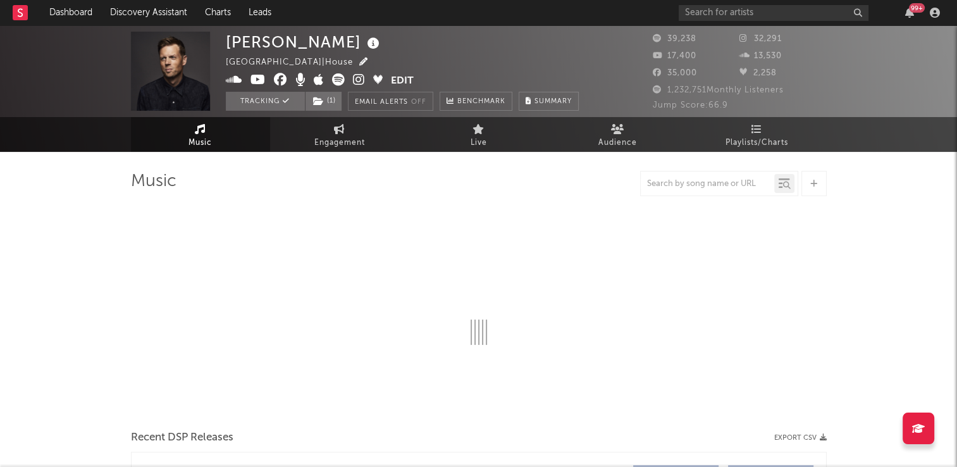
select select "6m"
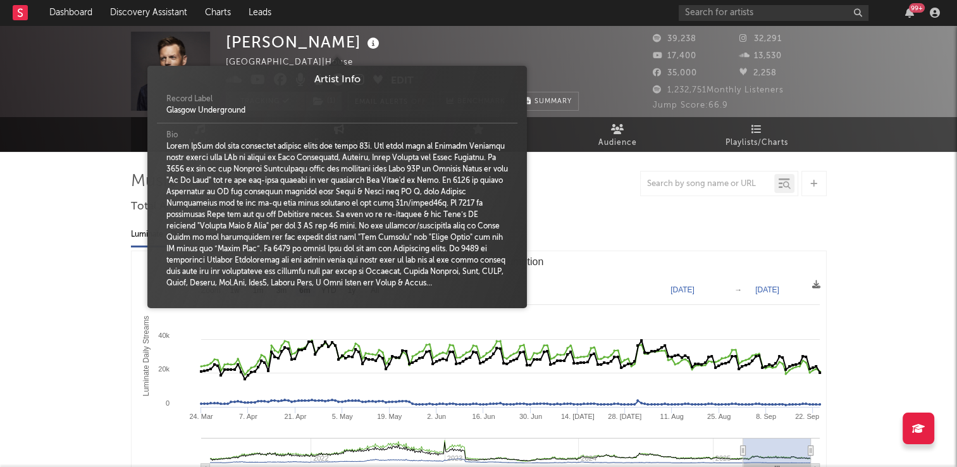
click at [364, 41] on icon at bounding box center [373, 44] width 18 height 18
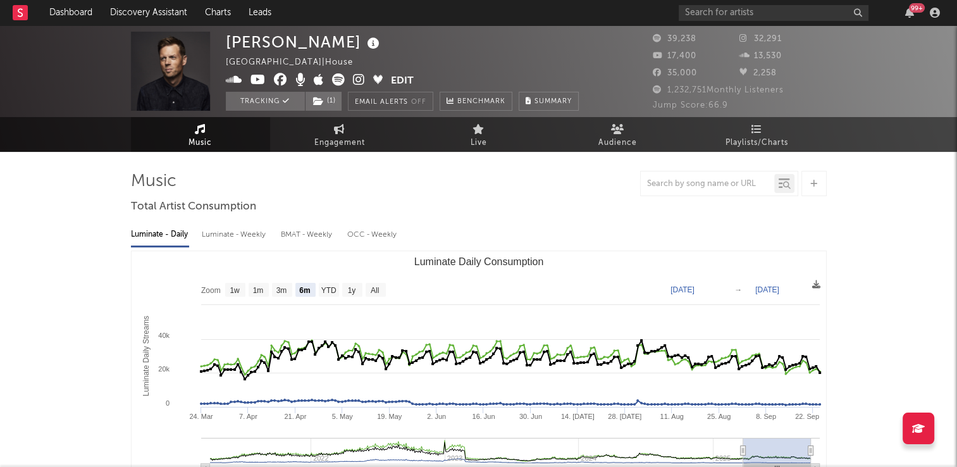
click at [430, 49] on div "Kevin McKay United Kingdom | House Edit Tracking ( 1 ) Email Alerts Off Benchma…" at bounding box center [402, 71] width 353 height 79
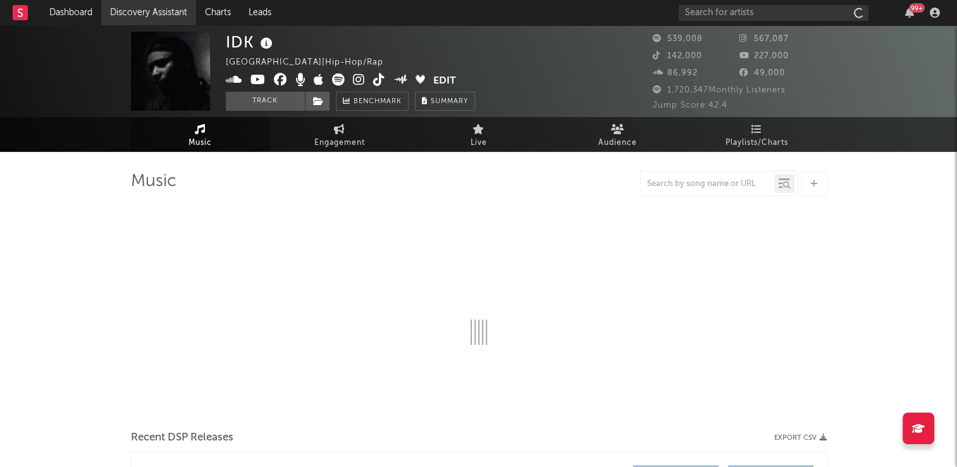
select select "6m"
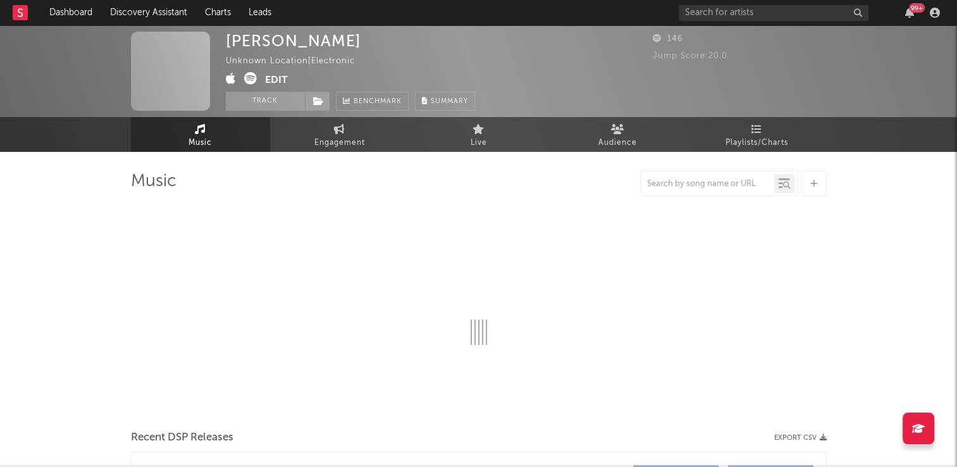
select select "6m"
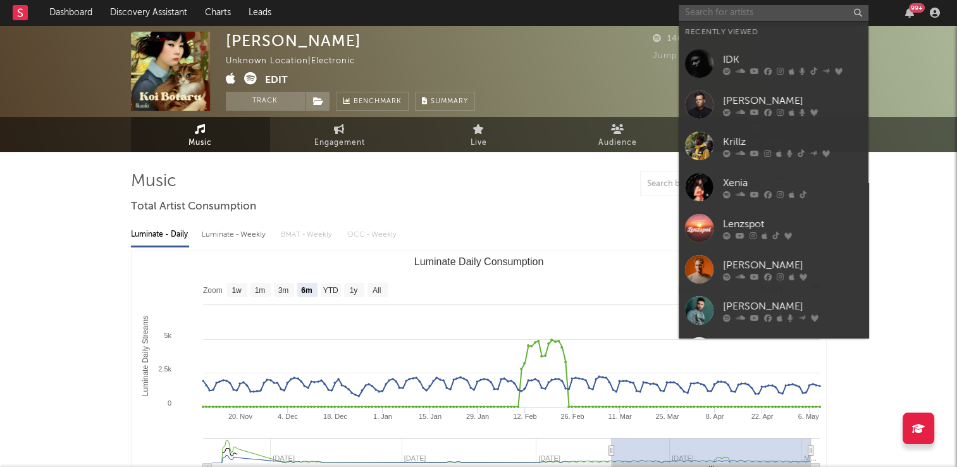
click at [756, 16] on input "text" at bounding box center [774, 13] width 190 height 16
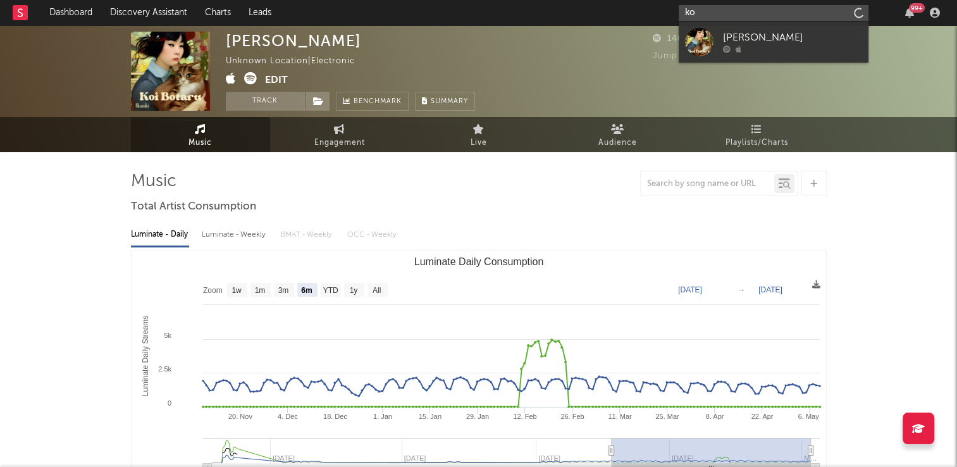
type input "k"
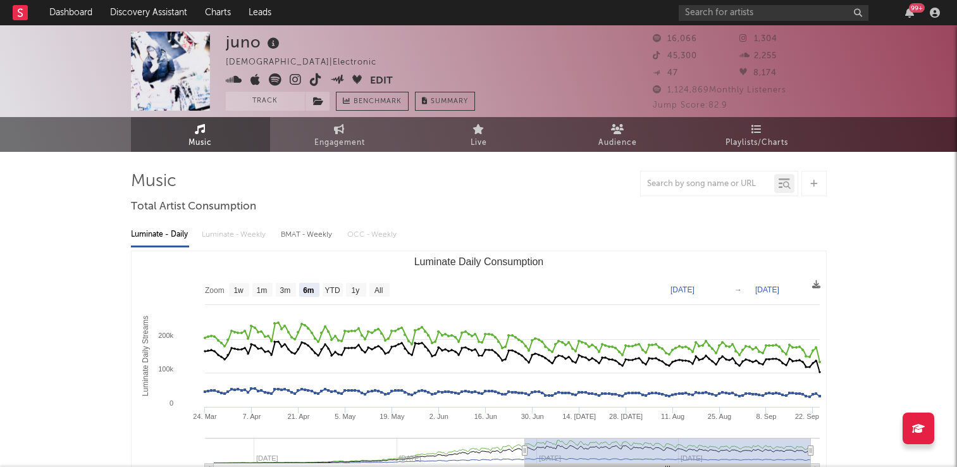
select select "6m"
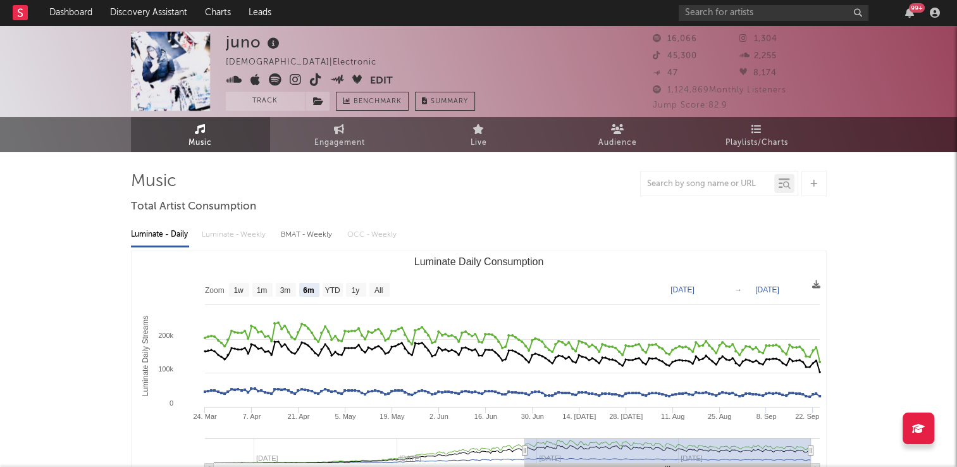
click at [274, 44] on icon at bounding box center [273, 44] width 18 height 18
click at [405, 51] on div "juno Holy See | Electronic Edit Track Benchmark Summary" at bounding box center [350, 71] width 249 height 79
click at [315, 84] on icon at bounding box center [316, 79] width 12 height 13
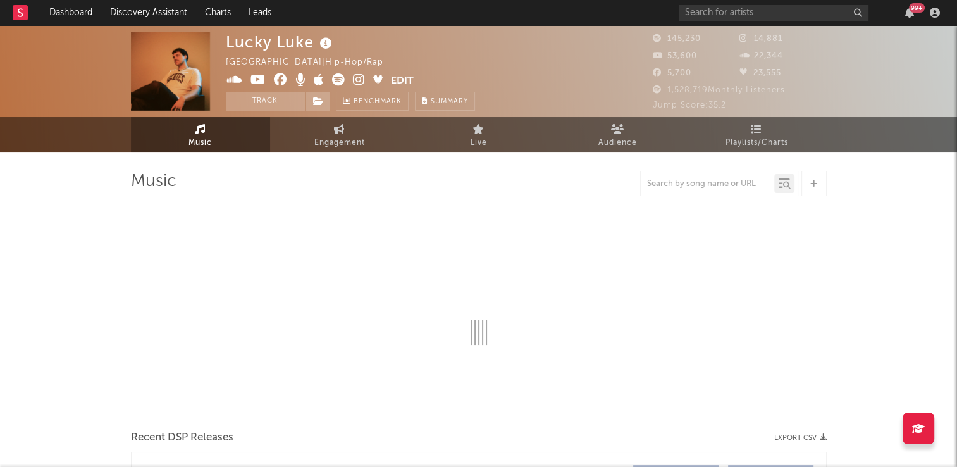
select select "6m"
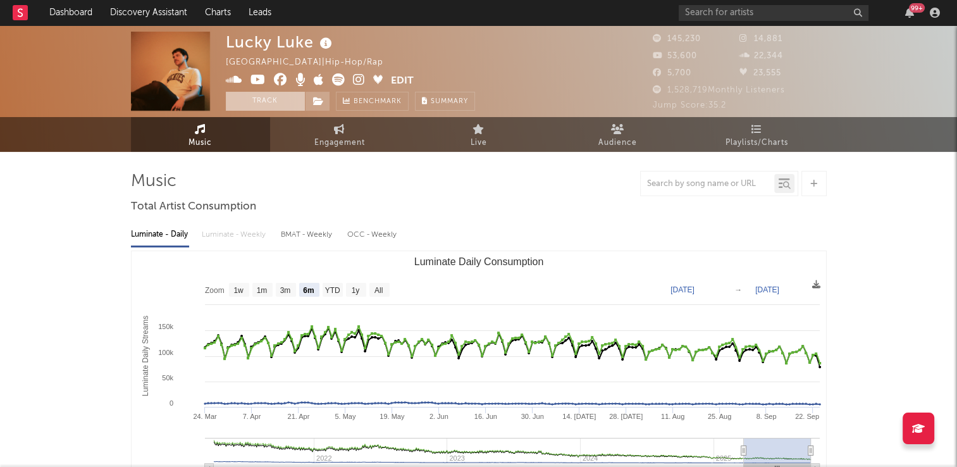
click at [256, 97] on button "Track" at bounding box center [265, 101] width 79 height 19
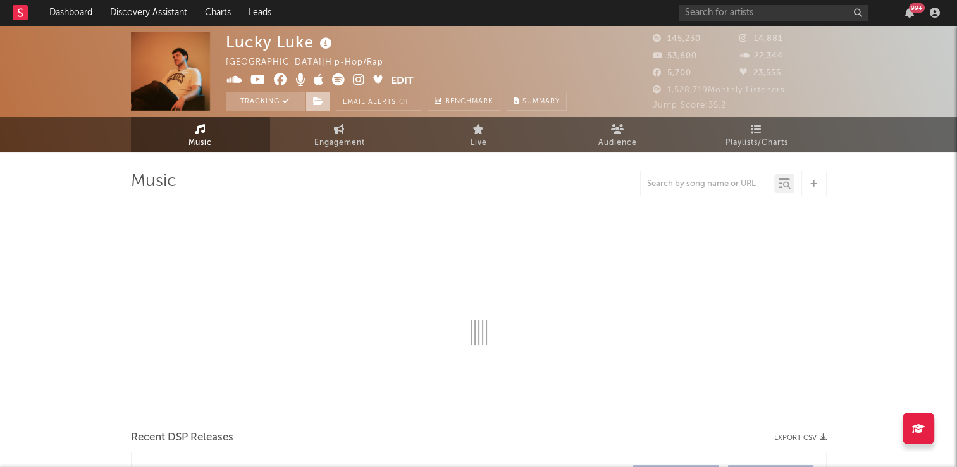
click at [316, 102] on icon at bounding box center [318, 101] width 11 height 9
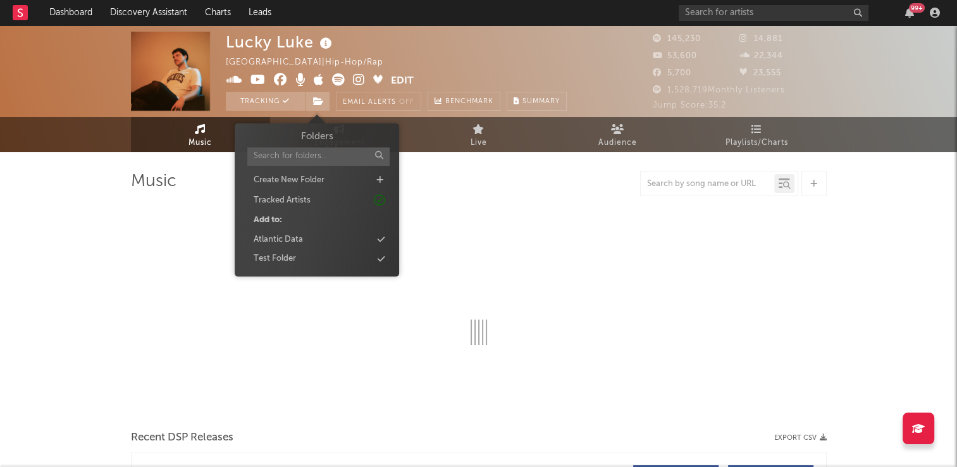
select select "6m"
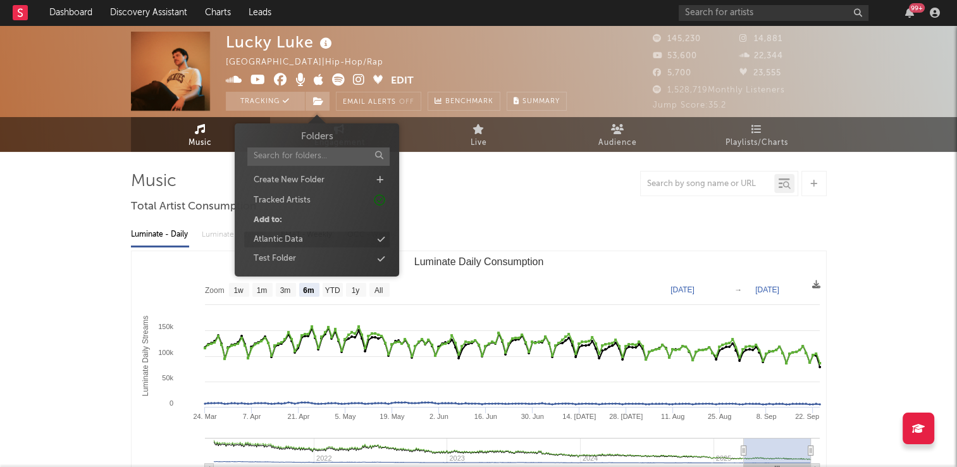
click at [296, 237] on div "Atlantic Data" at bounding box center [278, 239] width 49 height 13
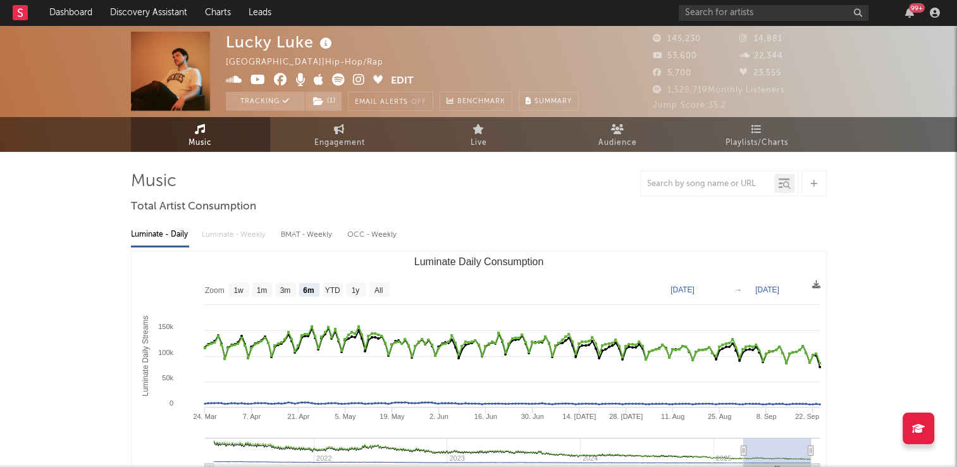
click at [400, 51] on div "Lucky Luke Lithuania | Hip-Hop/Rap Edit Tracking ( 1 ) Email Alerts Off Benchma…" at bounding box center [402, 71] width 353 height 79
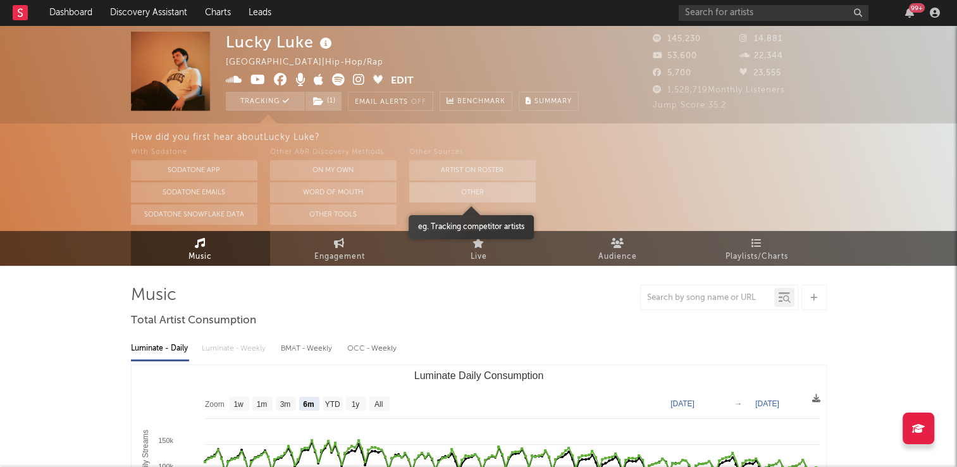
click at [443, 187] on button "Other" at bounding box center [472, 192] width 127 height 20
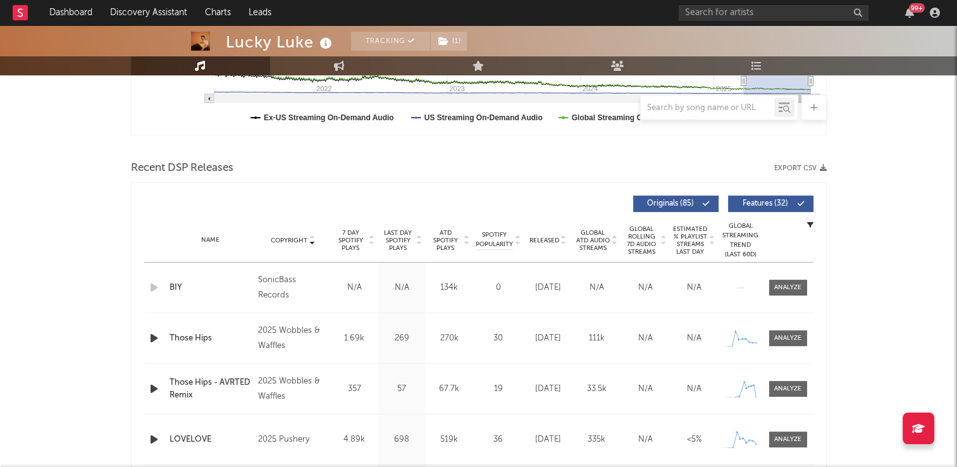
scroll to position [380, 0]
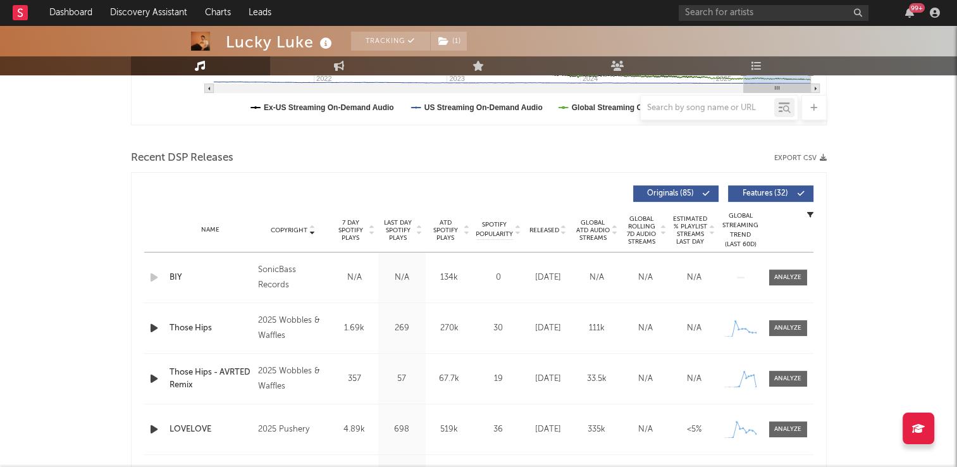
click at [152, 330] on icon "button" at bounding box center [153, 328] width 13 height 16
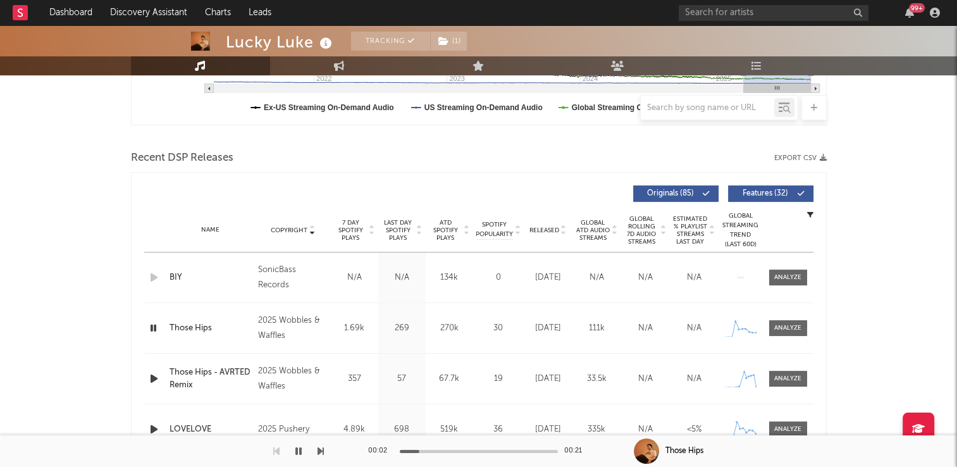
click at [152, 330] on icon "button" at bounding box center [153, 328] width 12 height 16
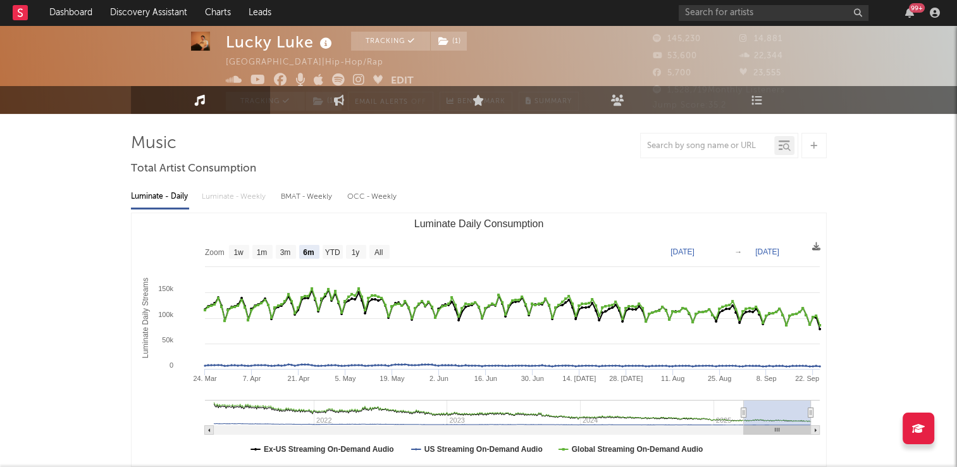
scroll to position [0, 0]
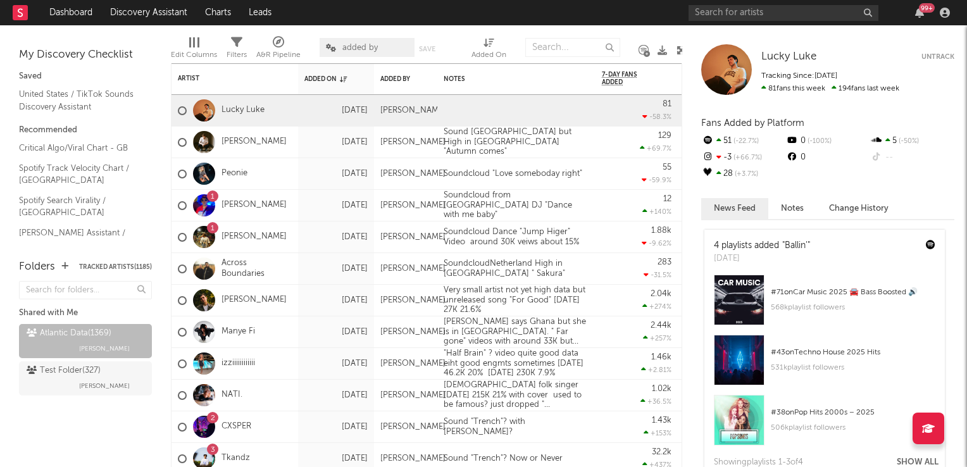
click at [678, 53] on icon at bounding box center [680, 50] width 9 height 9
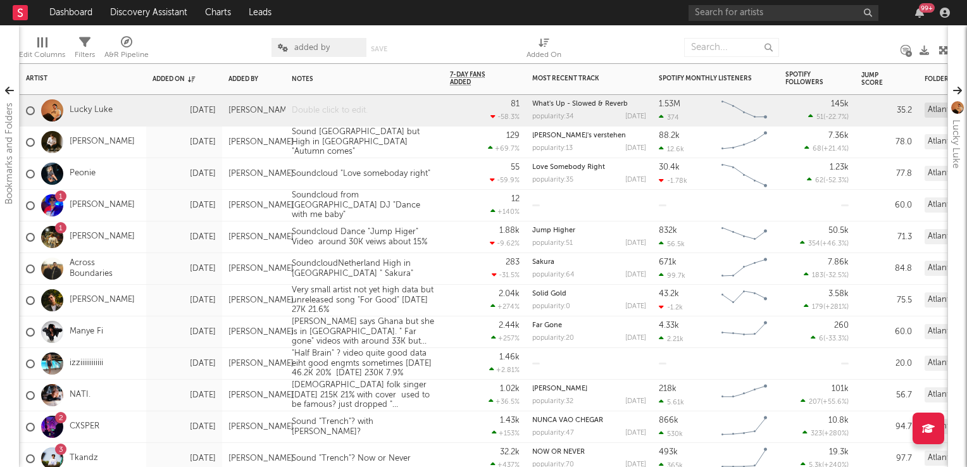
click at [334, 113] on div at bounding box center [364, 110] width 158 height 31
drag, startPoint x: 476, startPoint y: 164, endPoint x: 313, endPoint y: 40, distance: 205.0
click at [476, 164] on div "55 -59.9 %" at bounding box center [485, 173] width 70 height 31
click at [327, 102] on div "Sound Lituania HIgh in [GEOGRAPHIC_DATA] "In for the kill"" at bounding box center [364, 110] width 158 height 31
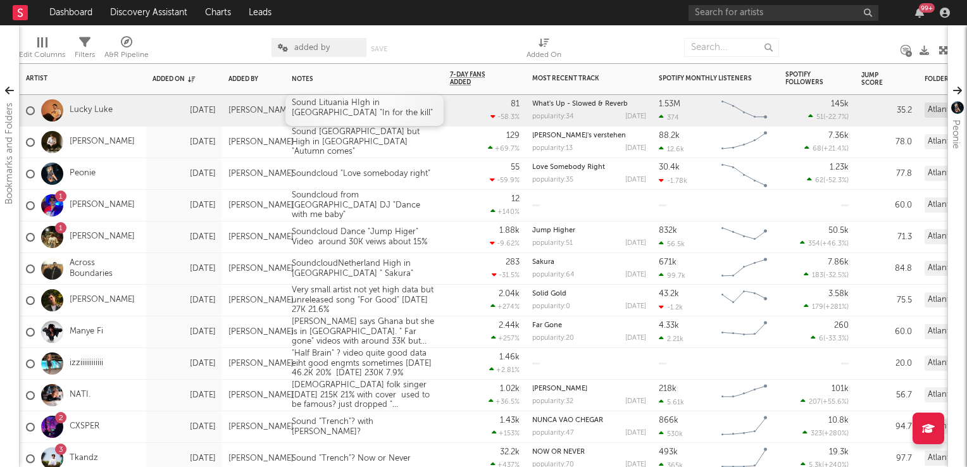
click at [327, 102] on div "Sound Lituania HIgh in [GEOGRAPHIC_DATA] "In for the kill"" at bounding box center [364, 110] width 158 height 31
click at [477, 263] on div "283 -31.5 %" at bounding box center [485, 268] width 70 height 31
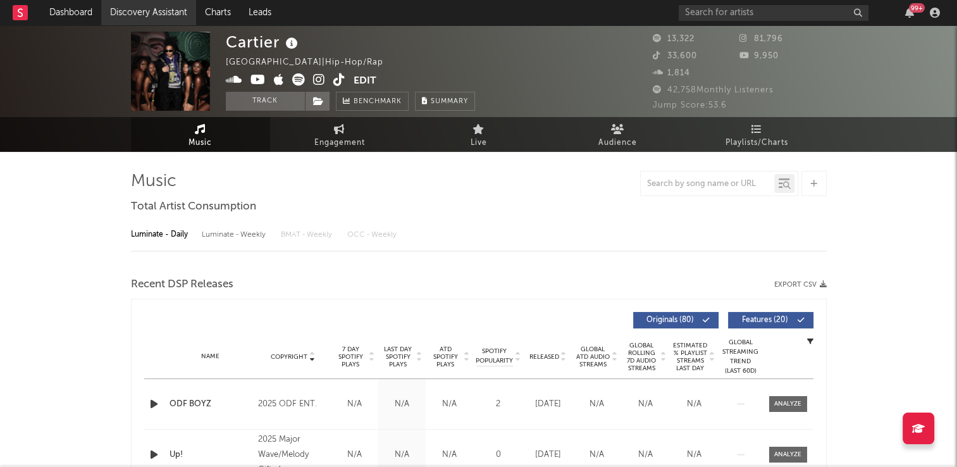
select select "6m"
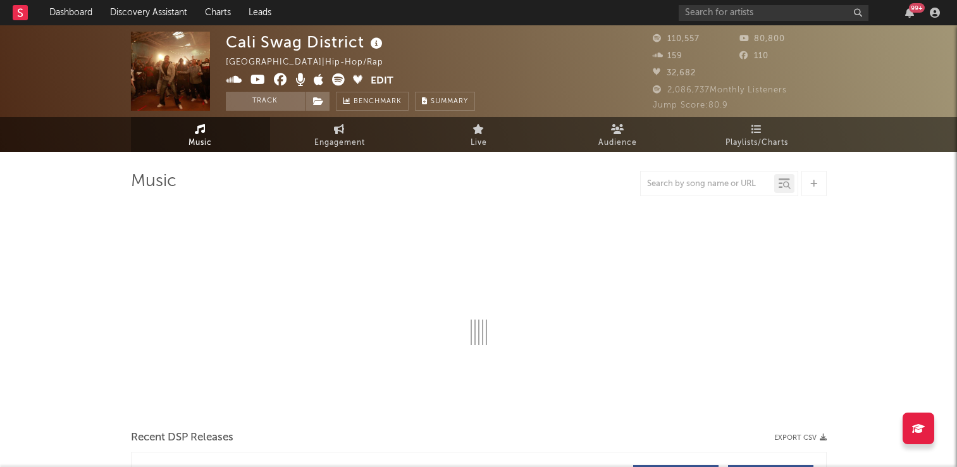
select select "6m"
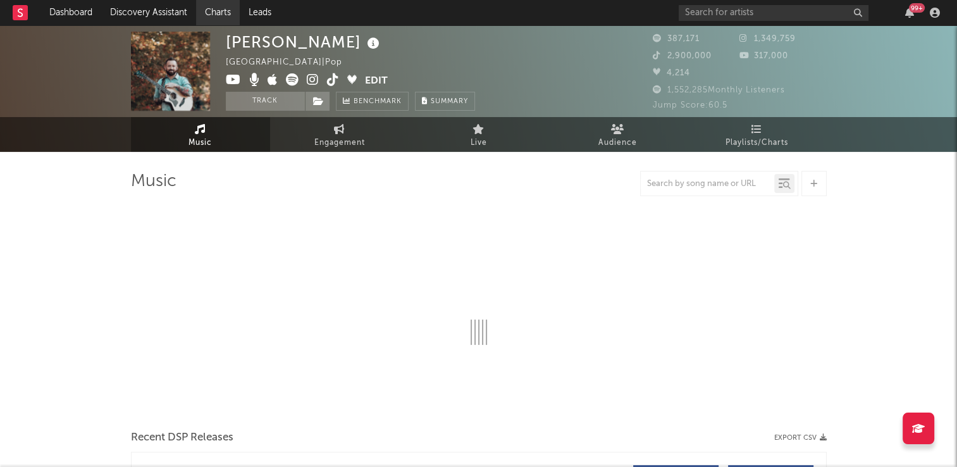
select select "6m"
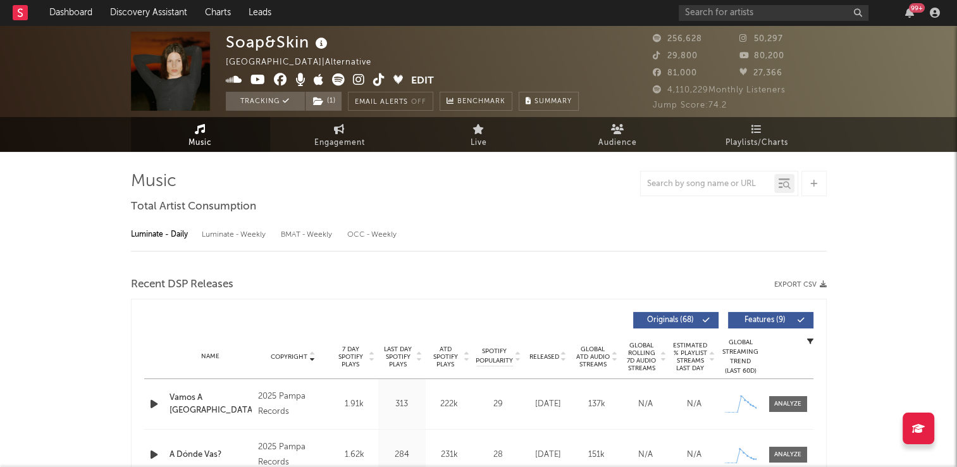
select select "6m"
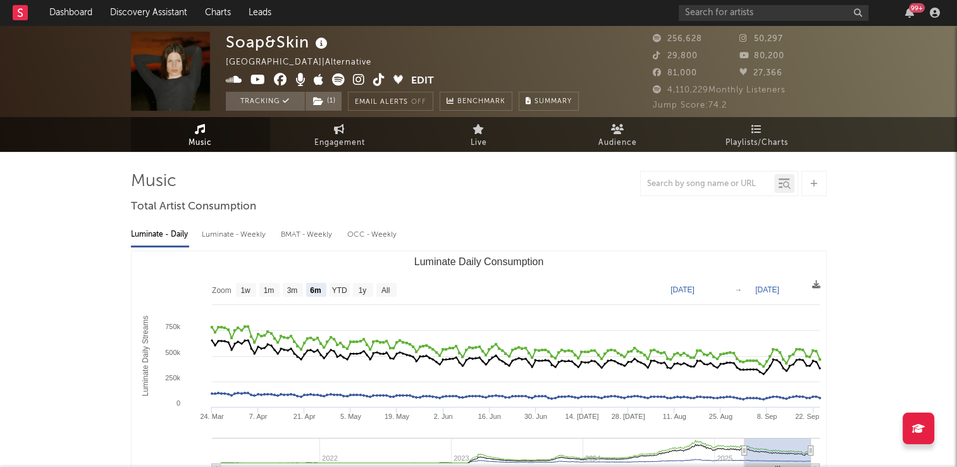
click at [321, 45] on icon at bounding box center [322, 44] width 18 height 18
click at [380, 46] on div "Soap&Skin Austria | Alternative Edit Tracking ( 1 ) Email Alerts Off Benchmark …" at bounding box center [402, 71] width 353 height 79
click at [377, 78] on icon at bounding box center [379, 79] width 12 height 13
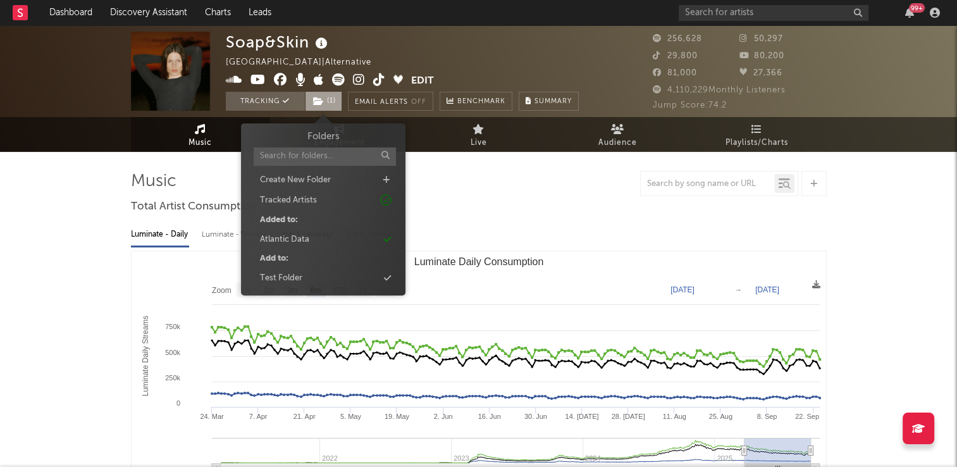
click at [325, 101] on span "( 1 )" at bounding box center [323, 101] width 37 height 19
click at [435, 47] on div "Soap&Skin Austria | Alternative Edit Tracking ( 1 ) Email Alerts Off Benchmark …" at bounding box center [402, 71] width 353 height 79
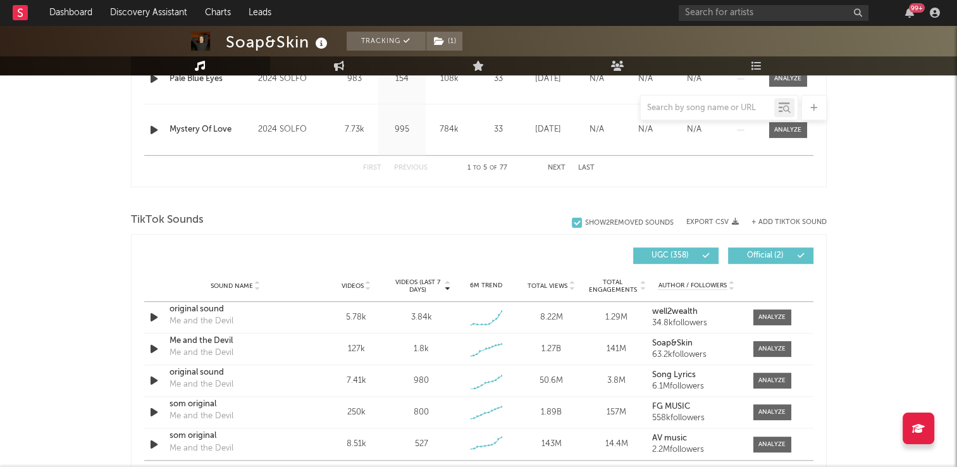
scroll to position [759, 0]
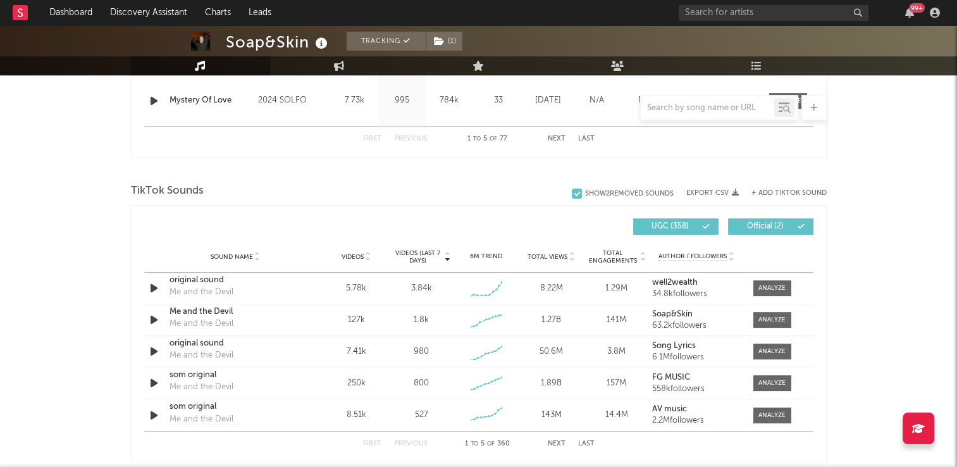
drag, startPoint x: 775, startPoint y: 287, endPoint x: 865, endPoint y: 206, distance: 120.5
click at [775, 287] on div at bounding box center [771, 287] width 27 height 9
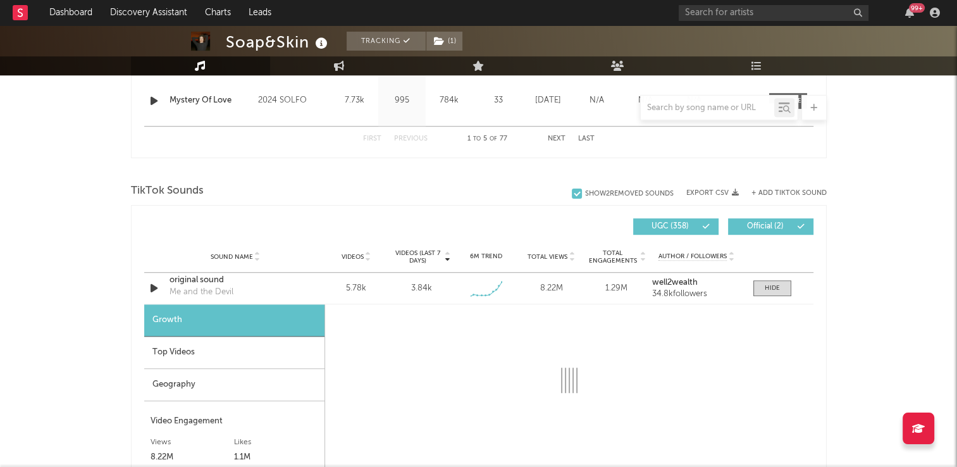
select select "1w"
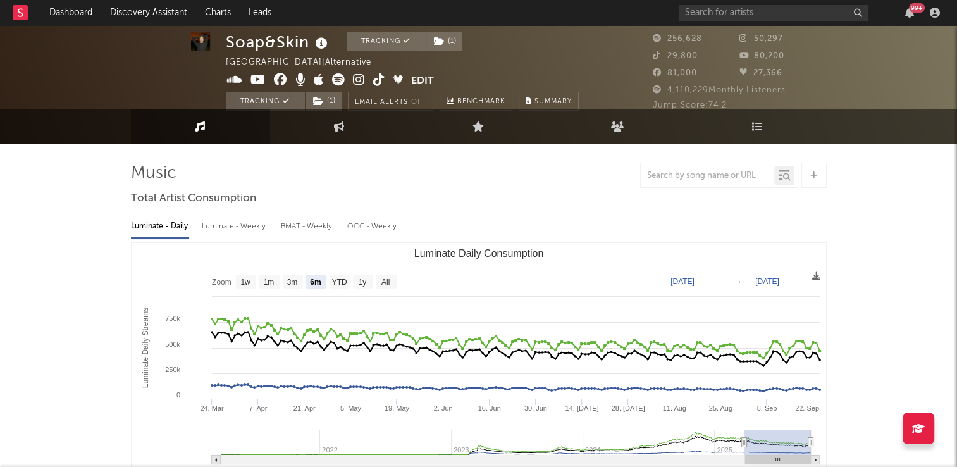
scroll to position [0, 0]
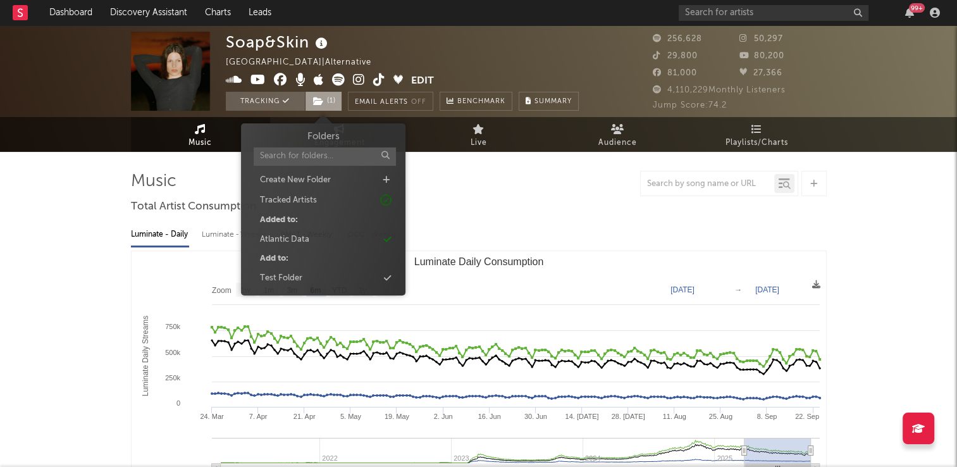
click at [312, 101] on span "( 1 )" at bounding box center [323, 101] width 37 height 19
click at [413, 52] on div "Soap&Skin Austria | Alternative Edit Tracking ( 1 ) Email Alerts Off Benchmark …" at bounding box center [402, 71] width 353 height 79
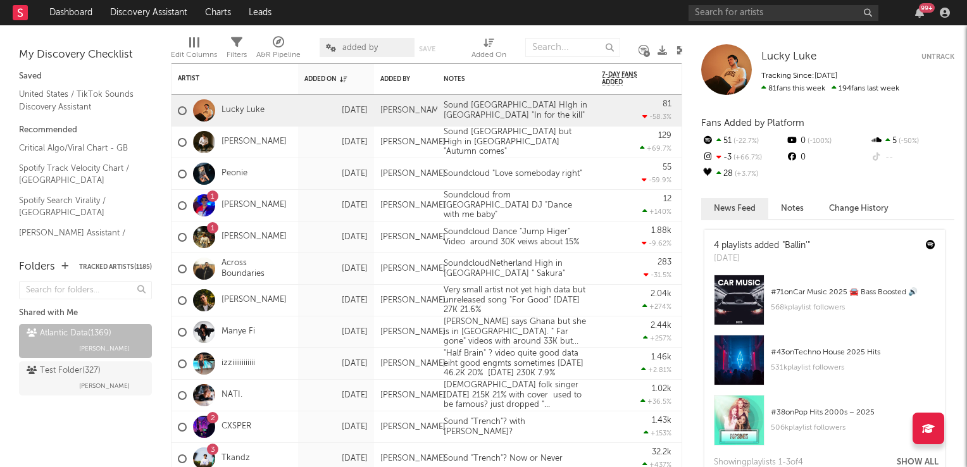
drag, startPoint x: 678, startPoint y: 49, endPoint x: 674, endPoint y: 63, distance: 14.0
click at [678, 49] on icon at bounding box center [680, 50] width 9 height 9
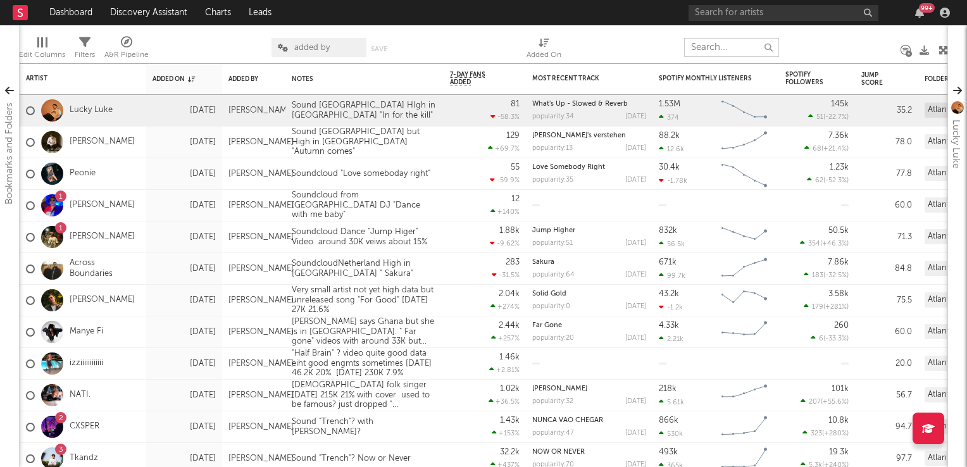
click at [714, 50] on input "text" at bounding box center [731, 47] width 95 height 19
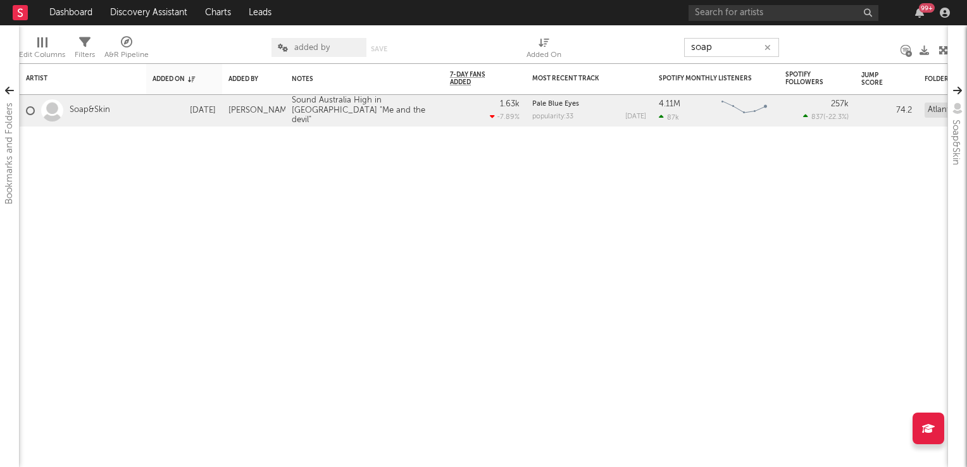
type input "soap"
click at [349, 109] on div "Sound Australia High in [GEOGRAPHIC_DATA] "Me and the devil"" at bounding box center [364, 113] width 158 height 36
click at [349, 104] on div "Sound Australia High in [GEOGRAPHIC_DATA] "Me and the devil"" at bounding box center [364, 113] width 158 height 36
click at [373, 225] on div "Artist Notifications Added On Added By Notes 7-Day Fans Added WoW % Change Most…" at bounding box center [483, 265] width 929 height 404
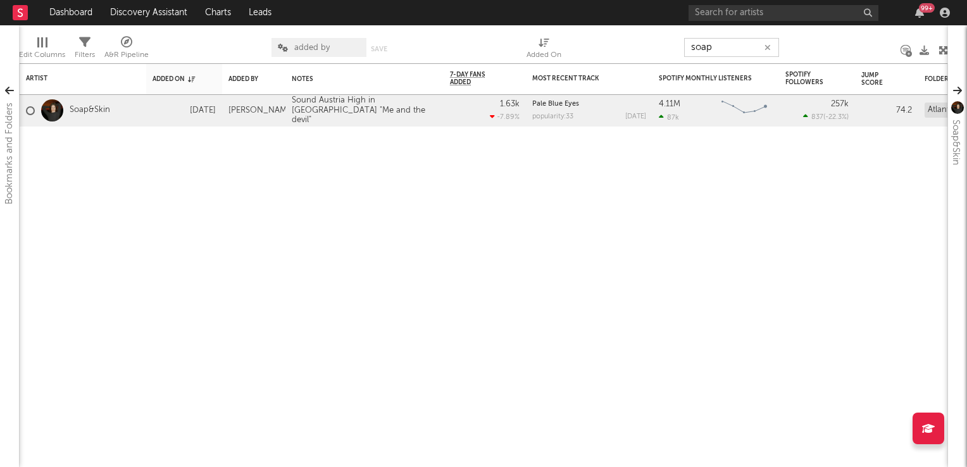
click at [720, 52] on input "soap" at bounding box center [731, 47] width 95 height 19
type input "s"
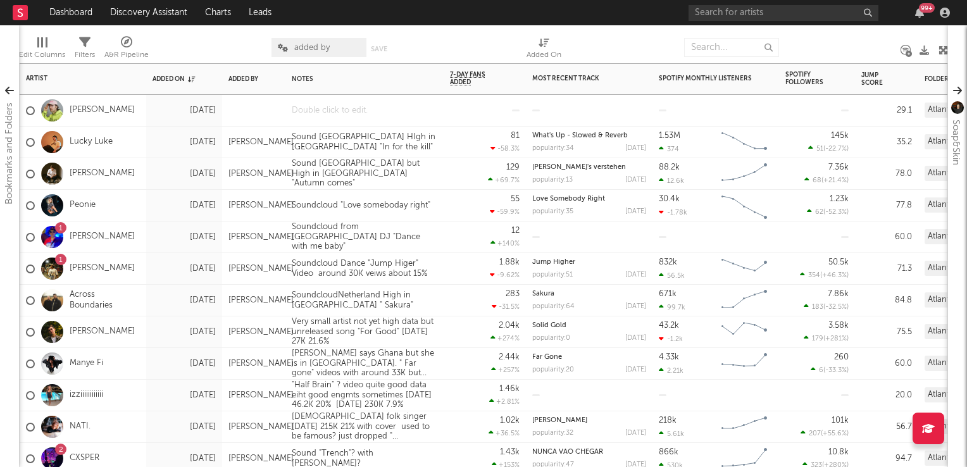
click at [337, 109] on div at bounding box center [364, 110] width 158 height 31
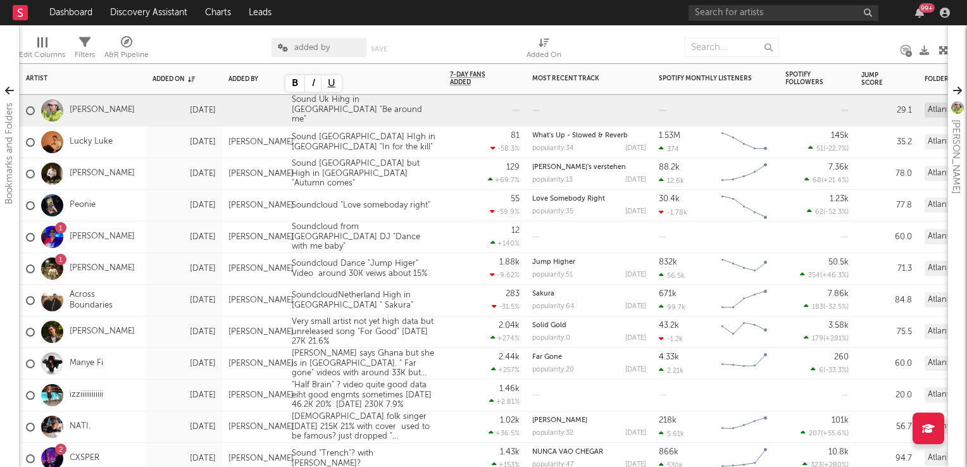
click at [459, 175] on div "129 +69.7 %" at bounding box center [485, 173] width 70 height 31
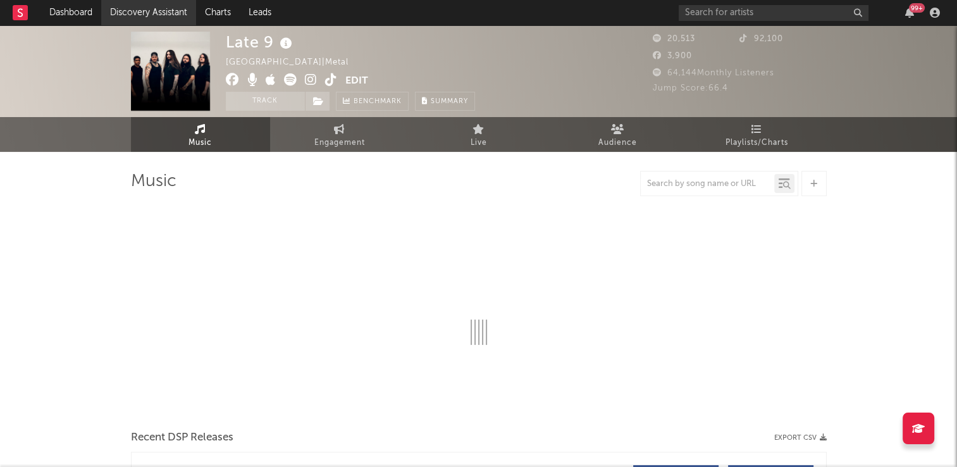
select select "6m"
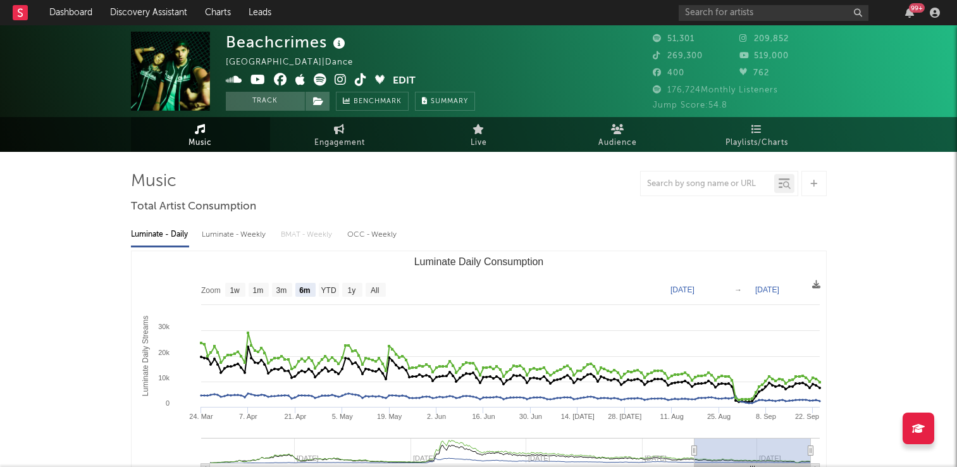
select select "6m"
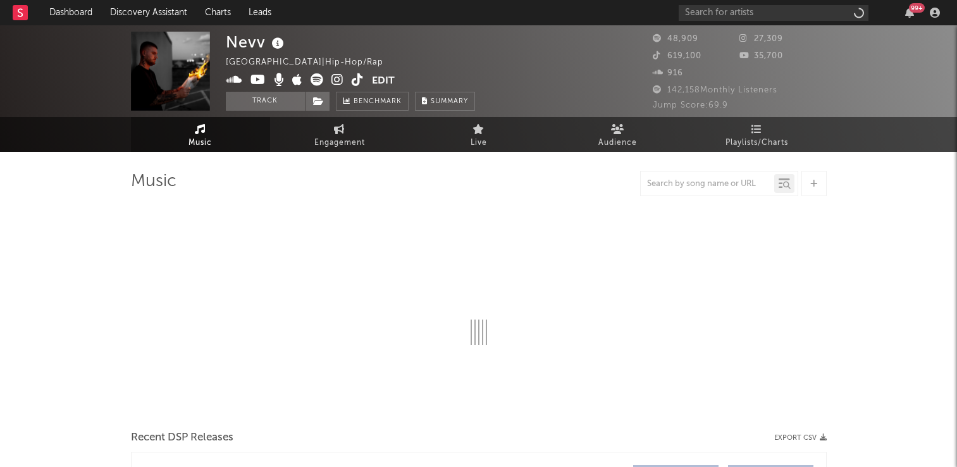
select select "6m"
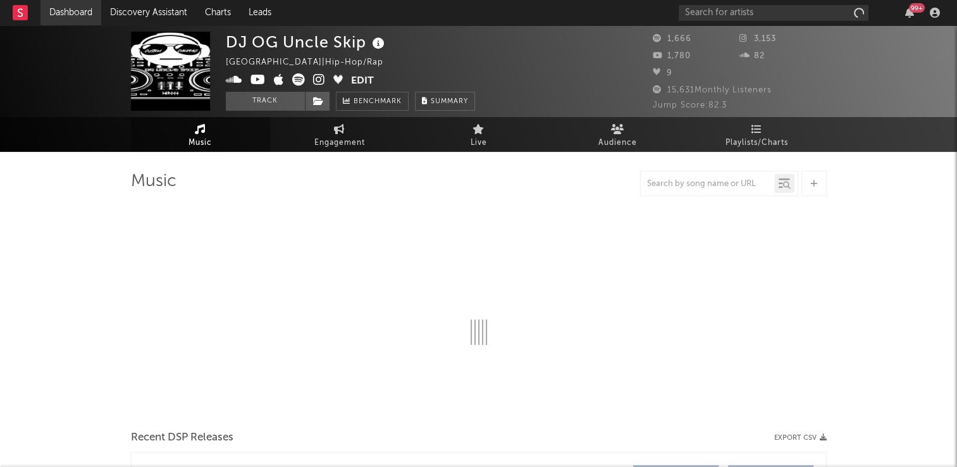
select select "6m"
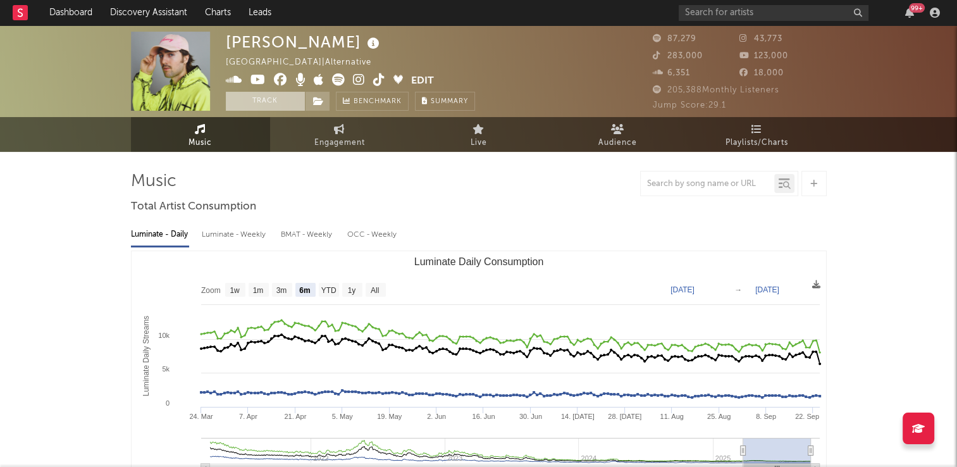
click at [266, 101] on button "Track" at bounding box center [265, 101] width 79 height 19
click at [319, 101] on icon at bounding box center [318, 101] width 11 height 9
select select "6m"
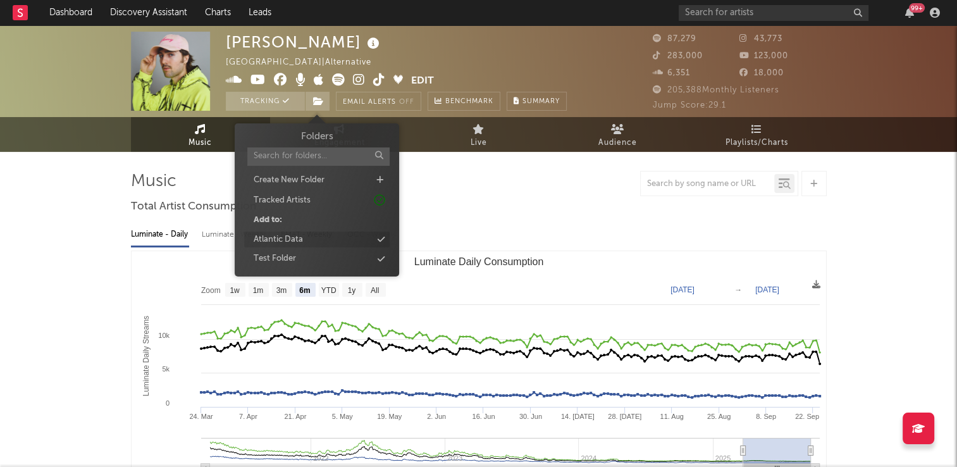
click at [317, 242] on div "Atlantic Data" at bounding box center [316, 240] width 145 height 16
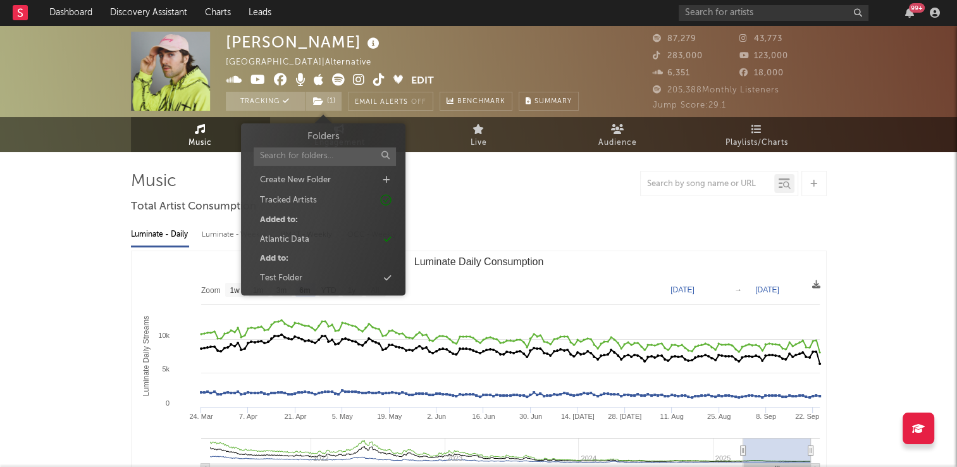
click at [492, 230] on div "Luminate - Daily Luminate - Weekly BMAT - Weekly OCC - Weekly" at bounding box center [479, 235] width 696 height 22
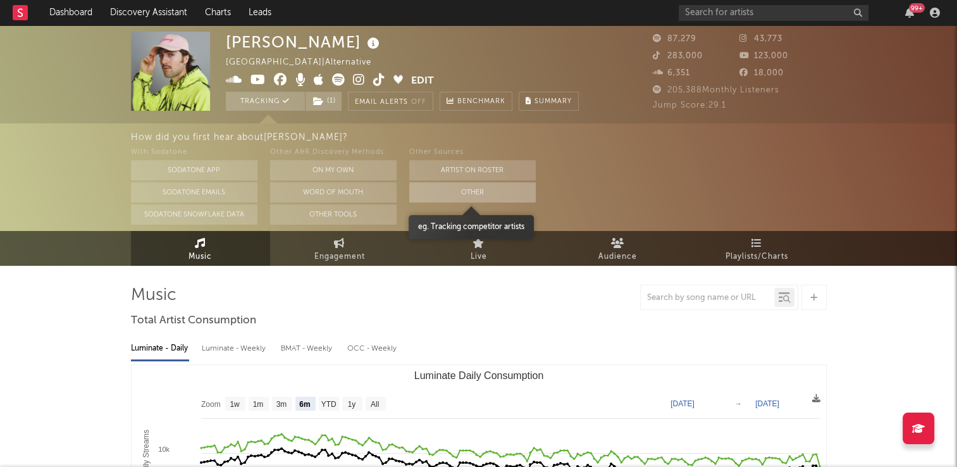
click at [443, 193] on button "Other" at bounding box center [472, 192] width 127 height 20
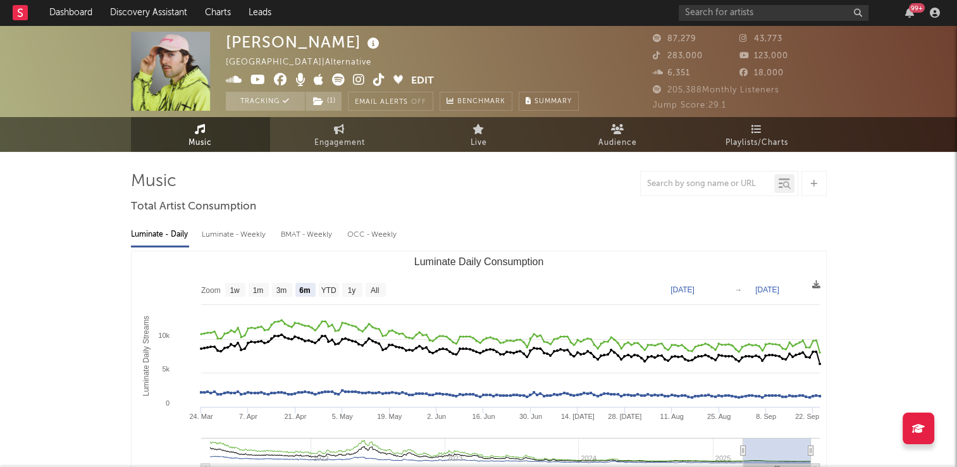
click at [375, 46] on icon at bounding box center [373, 44] width 18 height 18
click at [374, 80] on icon at bounding box center [379, 79] width 12 height 13
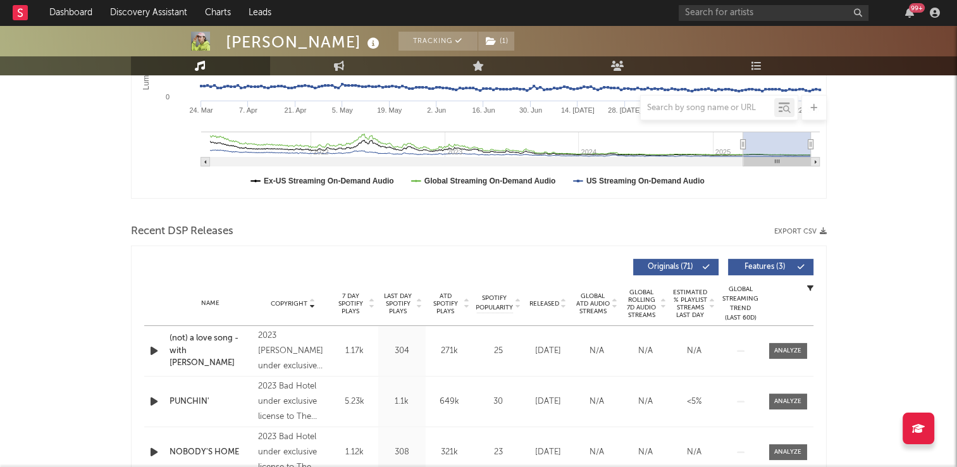
scroll to position [380, 0]
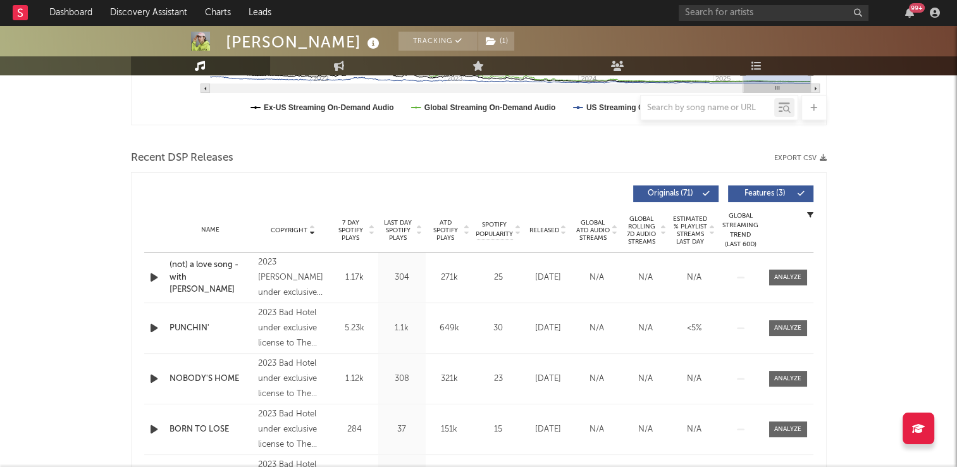
click at [309, 228] on icon at bounding box center [312, 227] width 6 height 5
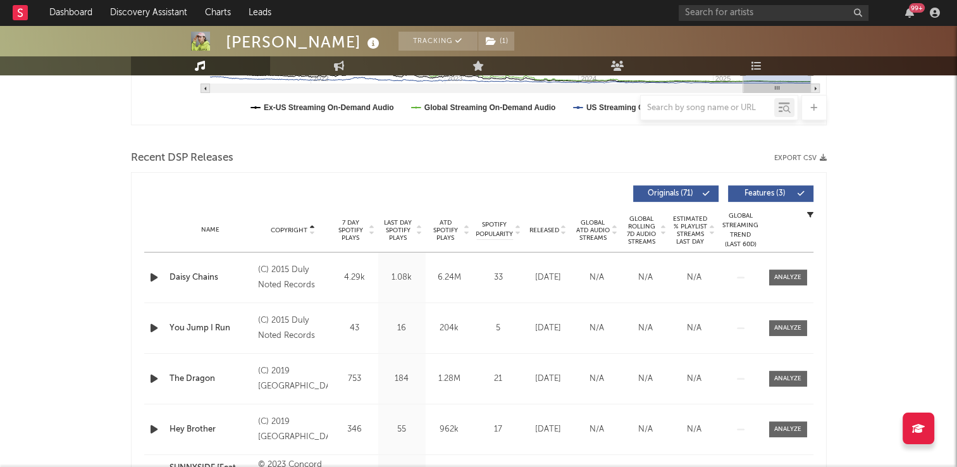
click at [309, 228] on icon at bounding box center [312, 227] width 6 height 5
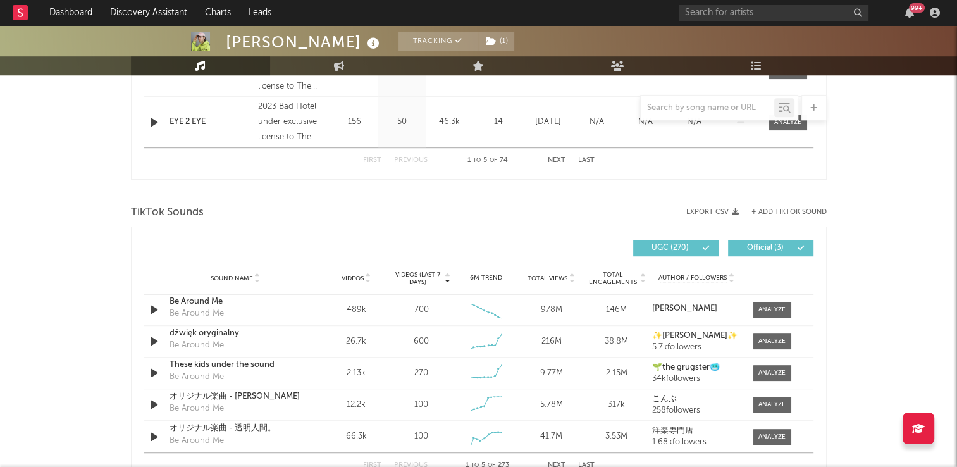
scroll to position [759, 0]
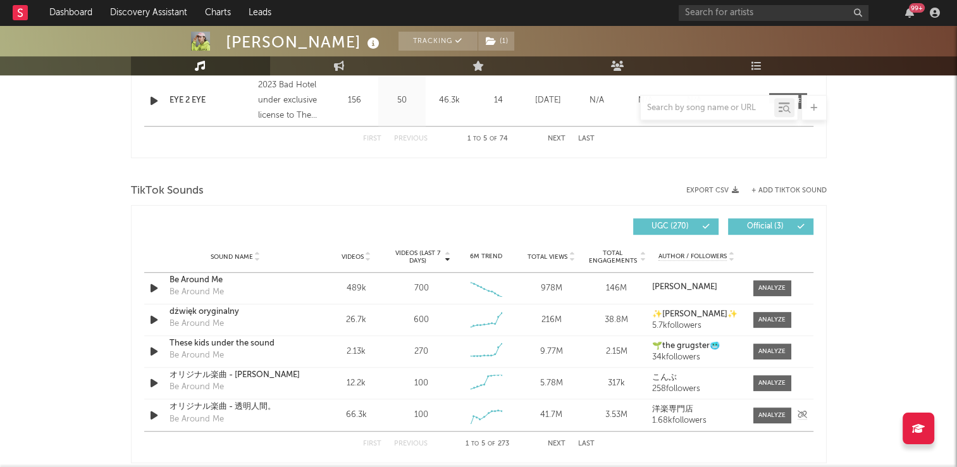
click at [154, 416] on icon "button" at bounding box center [153, 415] width 13 height 16
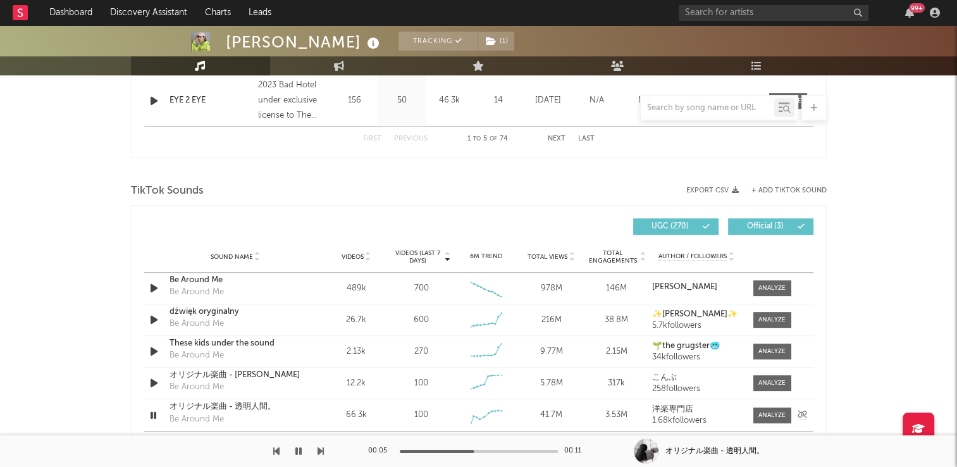
click at [154, 416] on icon "button" at bounding box center [153, 415] width 12 height 16
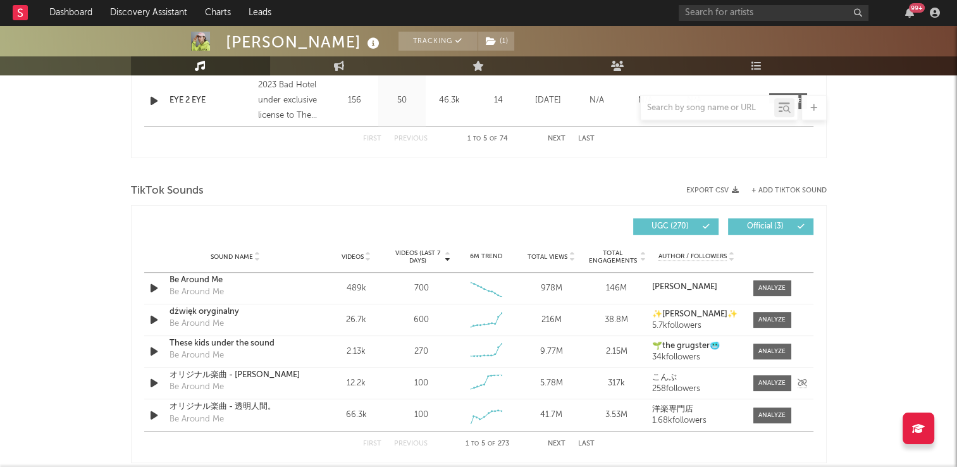
click at [152, 382] on icon "button" at bounding box center [153, 383] width 13 height 16
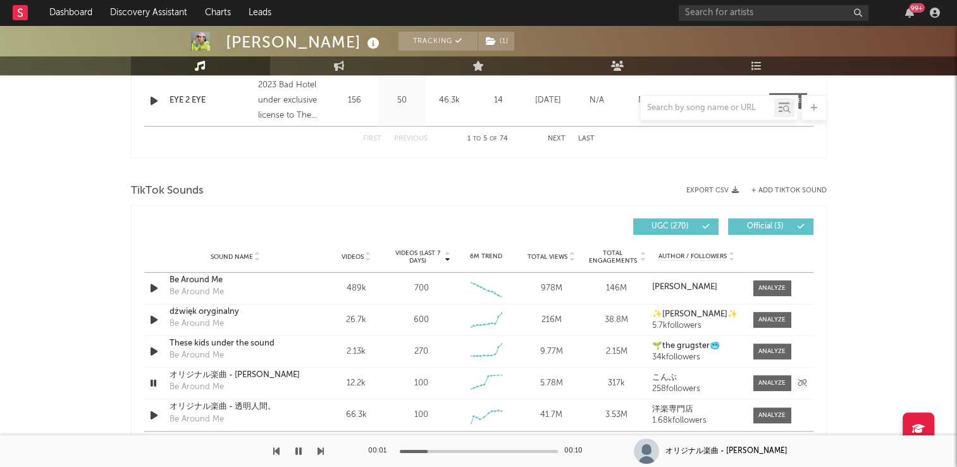
click at [152, 382] on icon "button" at bounding box center [153, 383] width 12 height 16
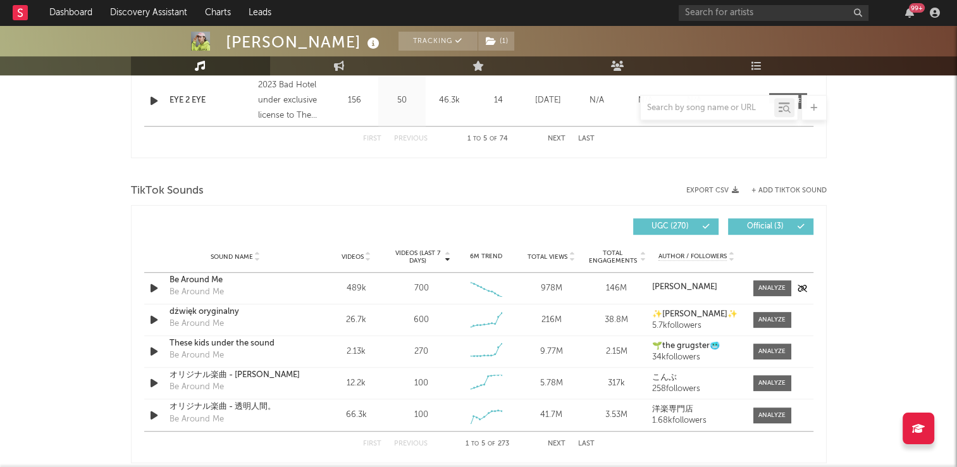
click at [154, 290] on icon "button" at bounding box center [153, 288] width 13 height 16
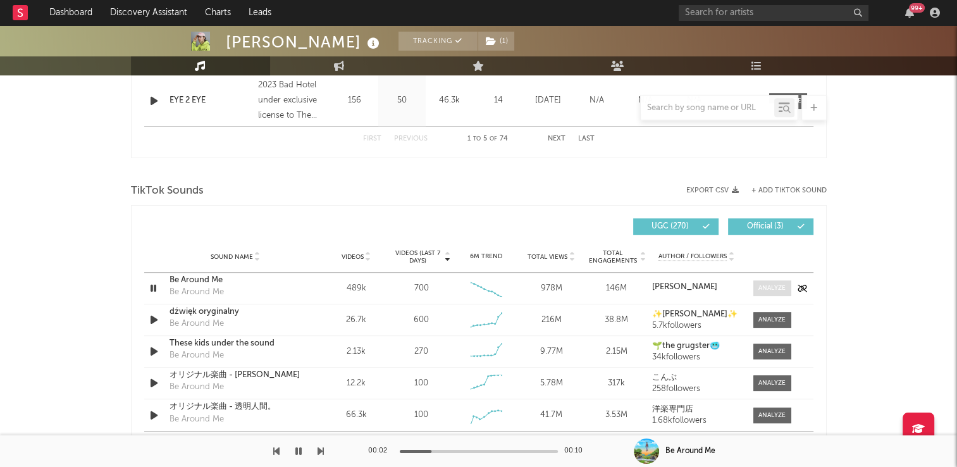
click at [760, 289] on div at bounding box center [771, 287] width 27 height 9
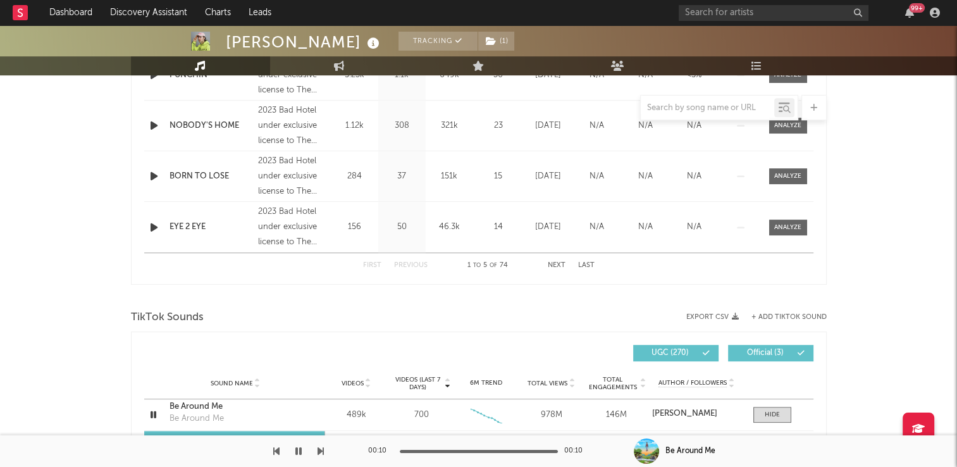
scroll to position [569, 0]
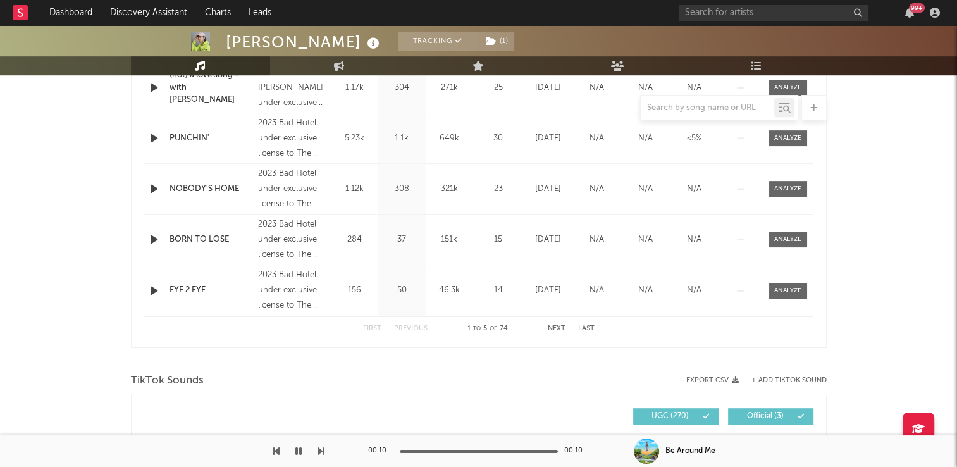
click at [555, 327] on button "Next" at bounding box center [557, 328] width 18 height 7
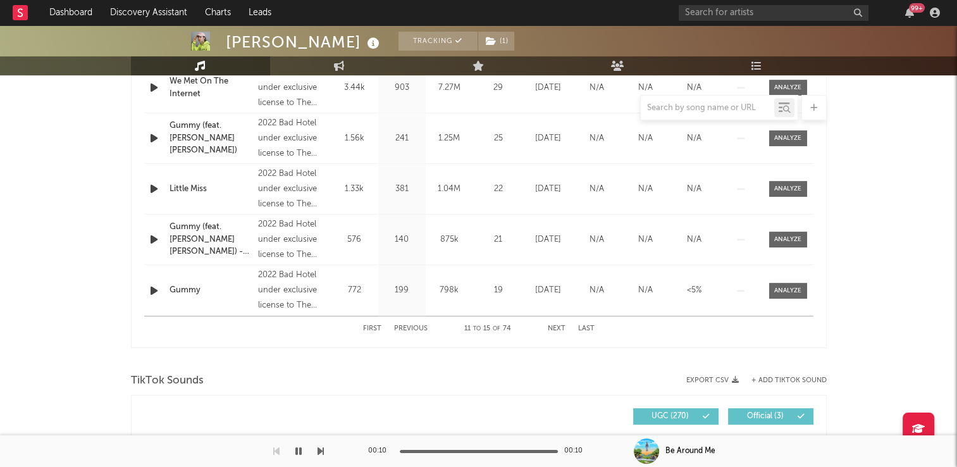
click at [555, 327] on button "Next" at bounding box center [557, 328] width 18 height 7
select select "6m"
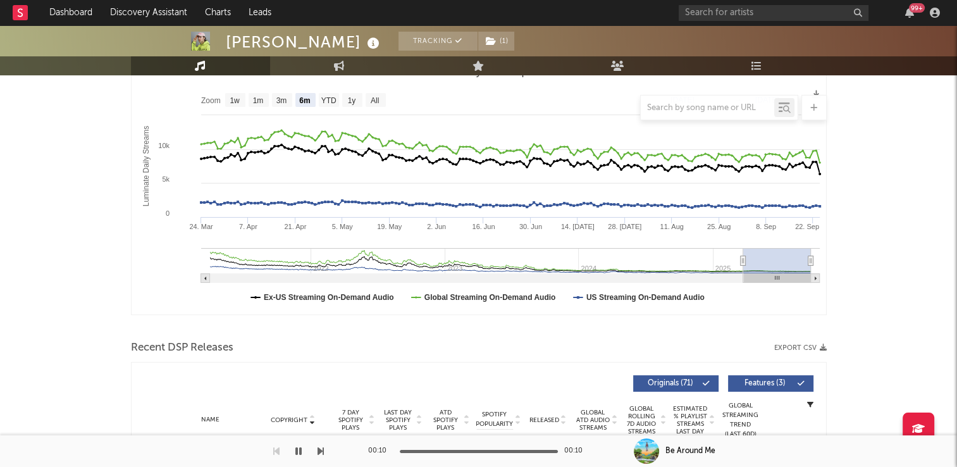
scroll to position [0, 0]
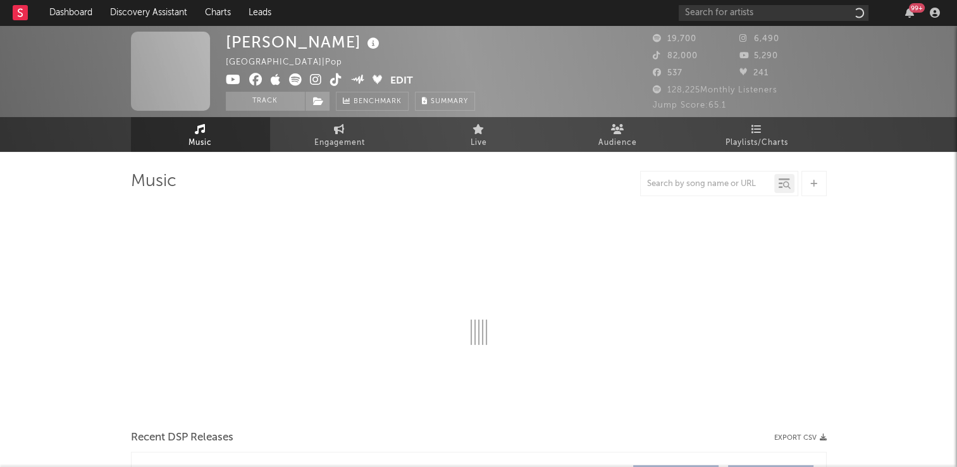
select select "6m"
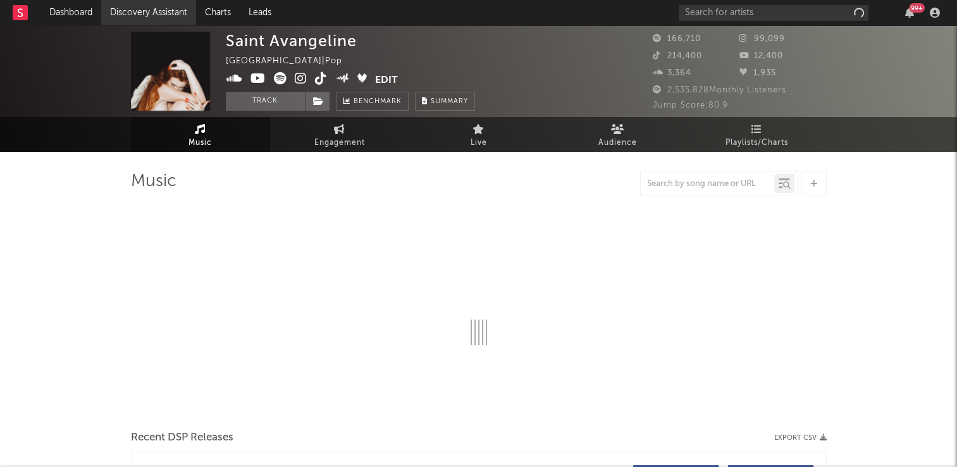
select select "6m"
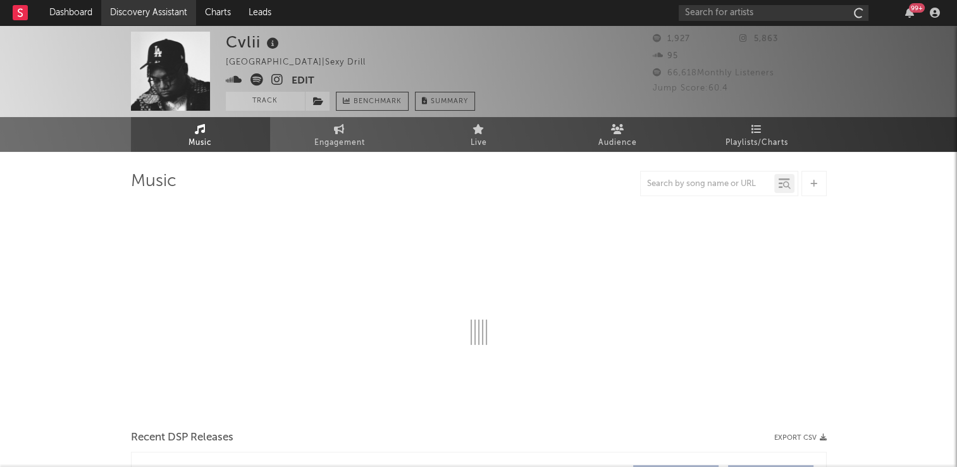
select select "6m"
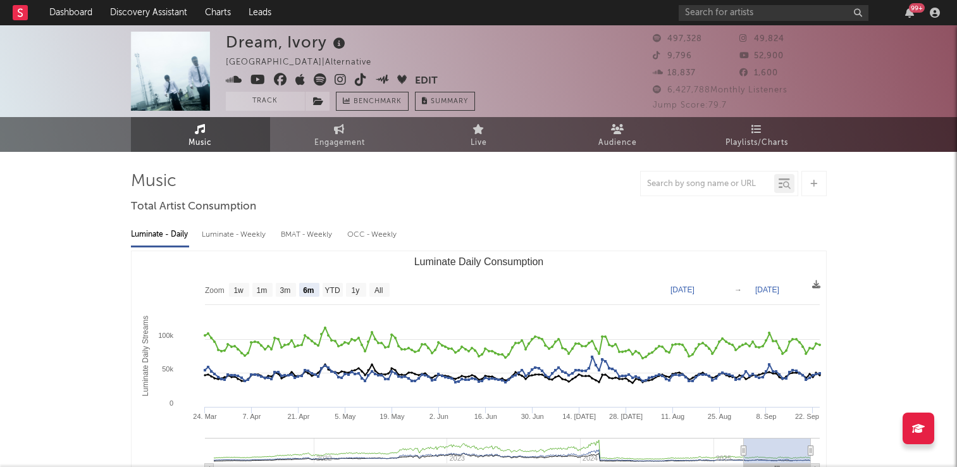
select select "6m"
